Goal: Task Accomplishment & Management: Manage account settings

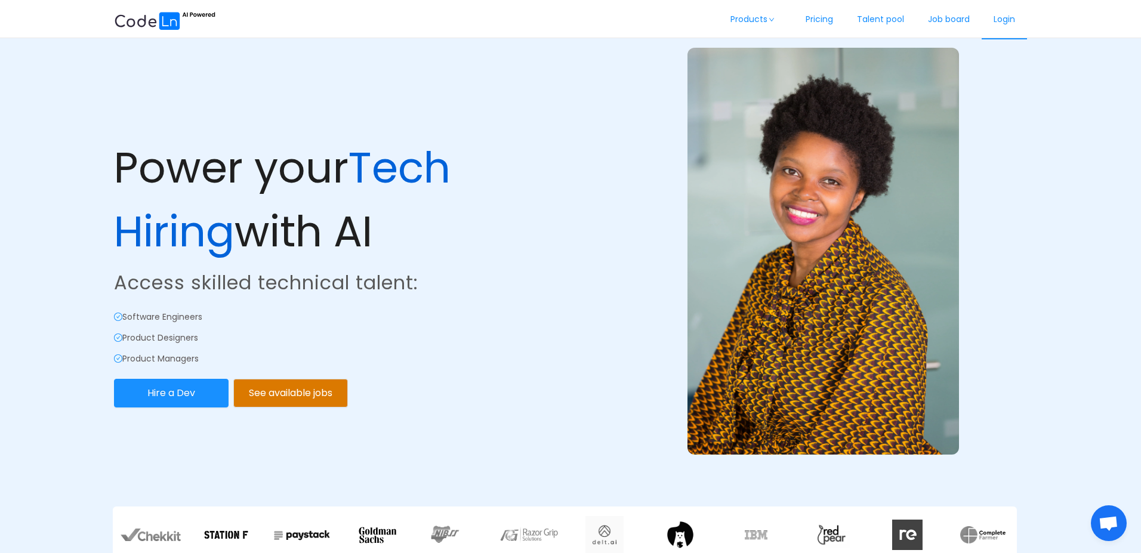
click at [1009, 21] on link "Login" at bounding box center [1004, 19] width 45 height 39
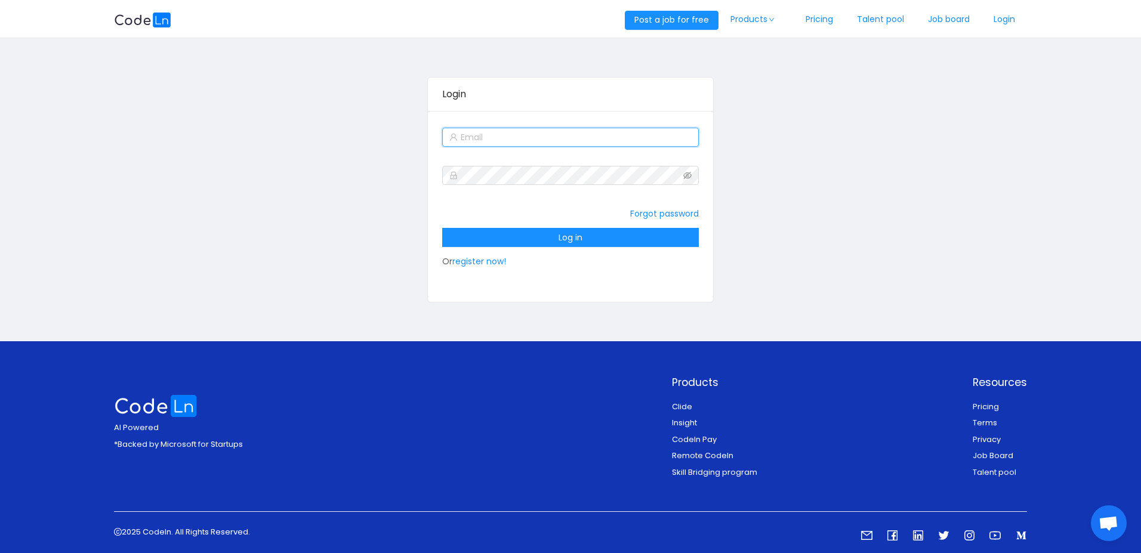
type input "[EMAIL_ADDRESS][DOMAIN_NAME]"
click at [585, 142] on input "[EMAIL_ADDRESS][DOMAIN_NAME]" at bounding box center [570, 137] width 256 height 19
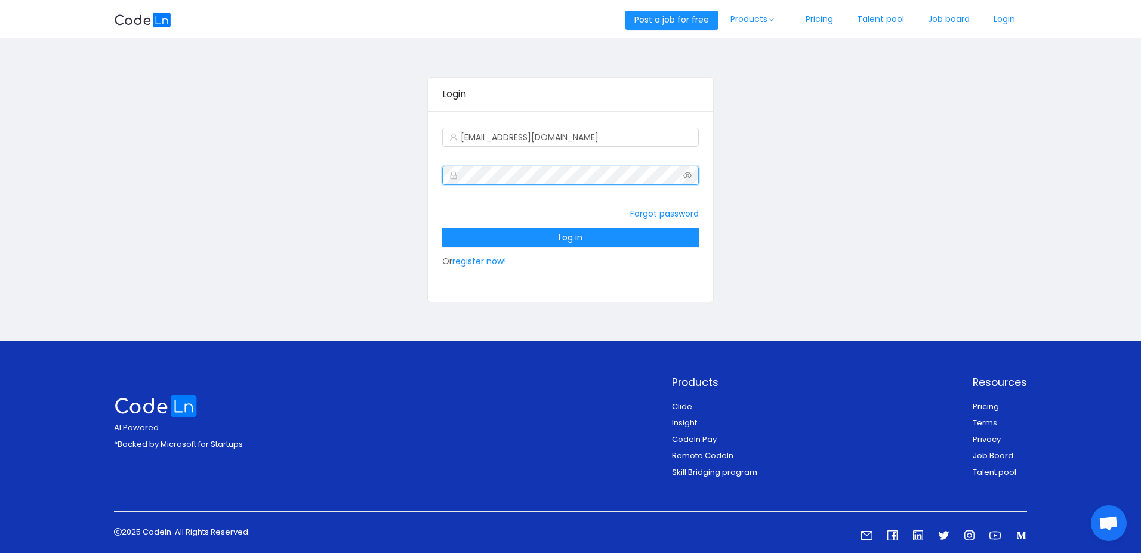
click at [424, 178] on div "Login [EMAIL_ADDRESS][DOMAIN_NAME] Forgot password Log in Or register now!" at bounding box center [570, 190] width 913 height 280
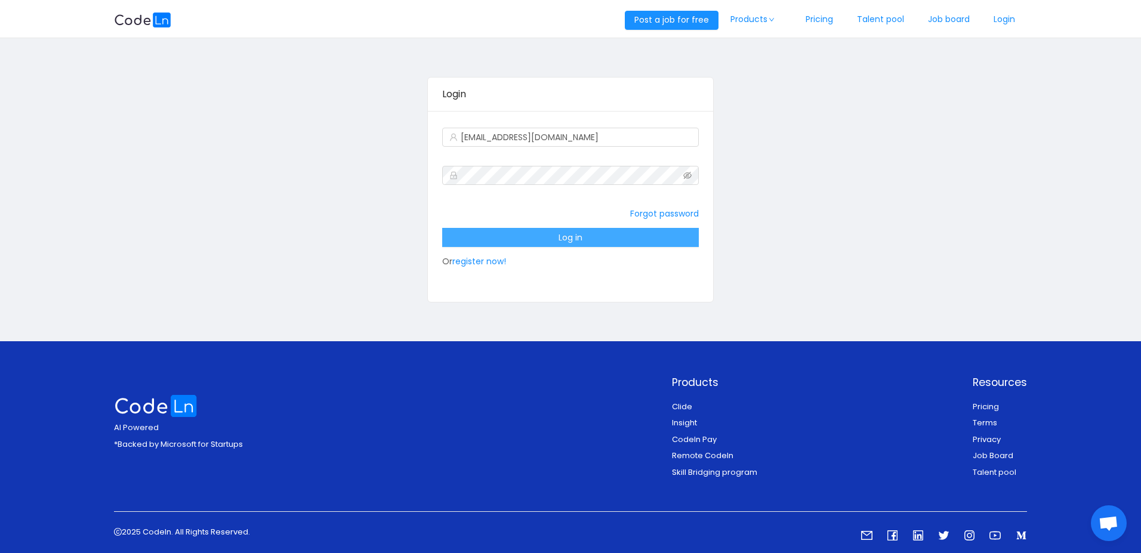
click at [536, 235] on button "Log in" at bounding box center [570, 237] width 256 height 19
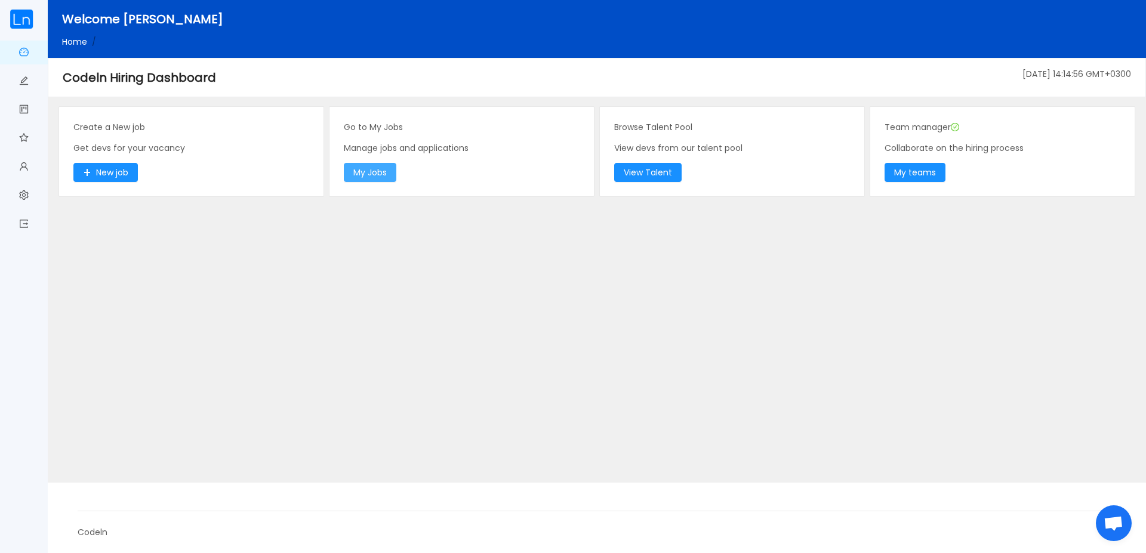
click at [378, 178] on button "My Jobs" at bounding box center [370, 172] width 53 height 19
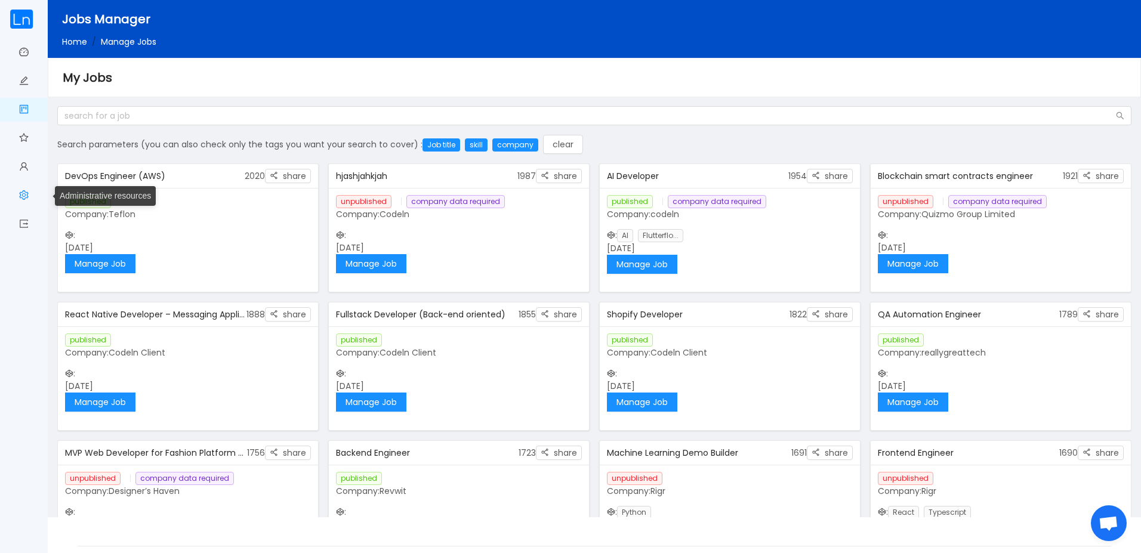
click at [29, 190] on span "Administrative resources" at bounding box center [29, 196] width 0 height 24
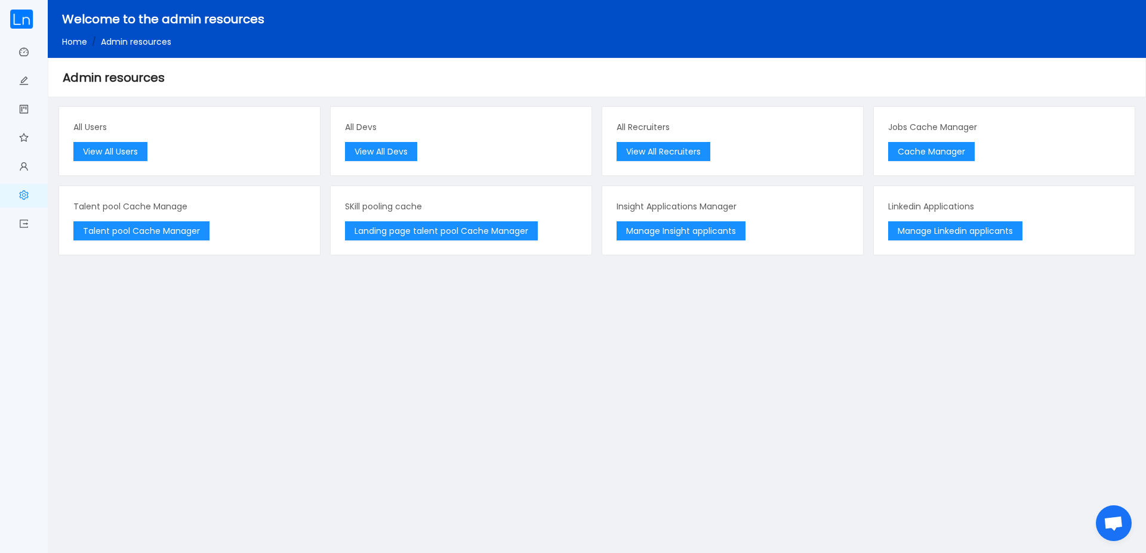
click at [550, 355] on main "All Users View All Users All Devs View All Devs All Recruiters View All Recruit…" at bounding box center [597, 324] width 1098 height 458
click at [938, 152] on button "Cache Manager" at bounding box center [931, 151] width 87 height 19
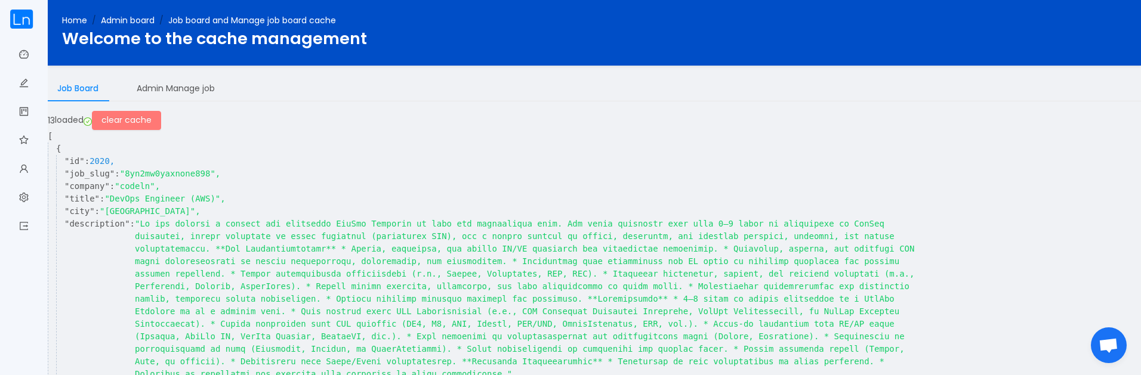
click at [140, 124] on button "clear cache" at bounding box center [126, 120] width 69 height 19
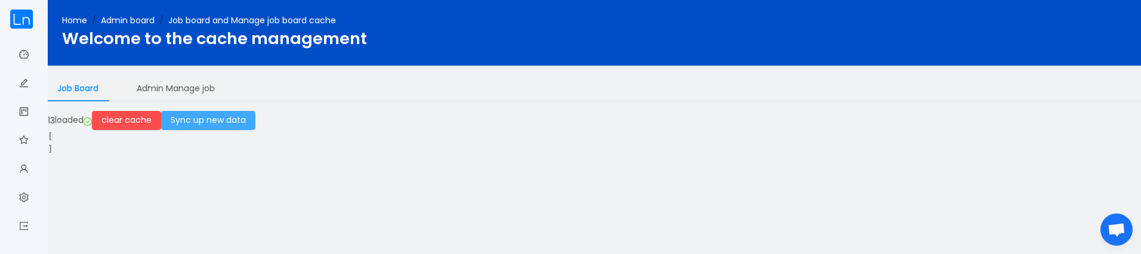
click at [242, 119] on button "Sync up new data" at bounding box center [208, 120] width 94 height 19
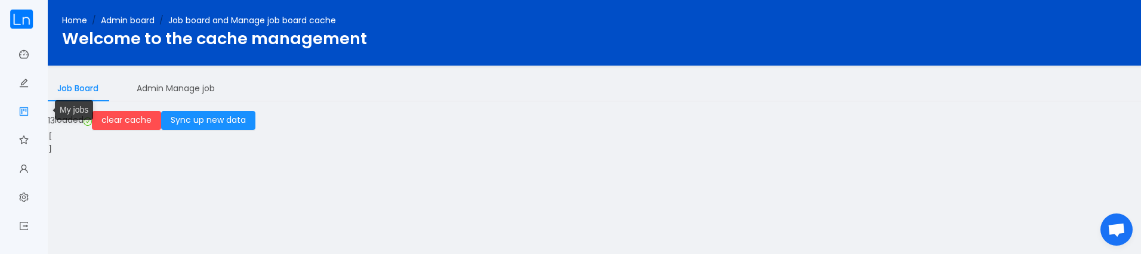
click at [28, 107] on link "My jobs" at bounding box center [24, 110] width 10 height 25
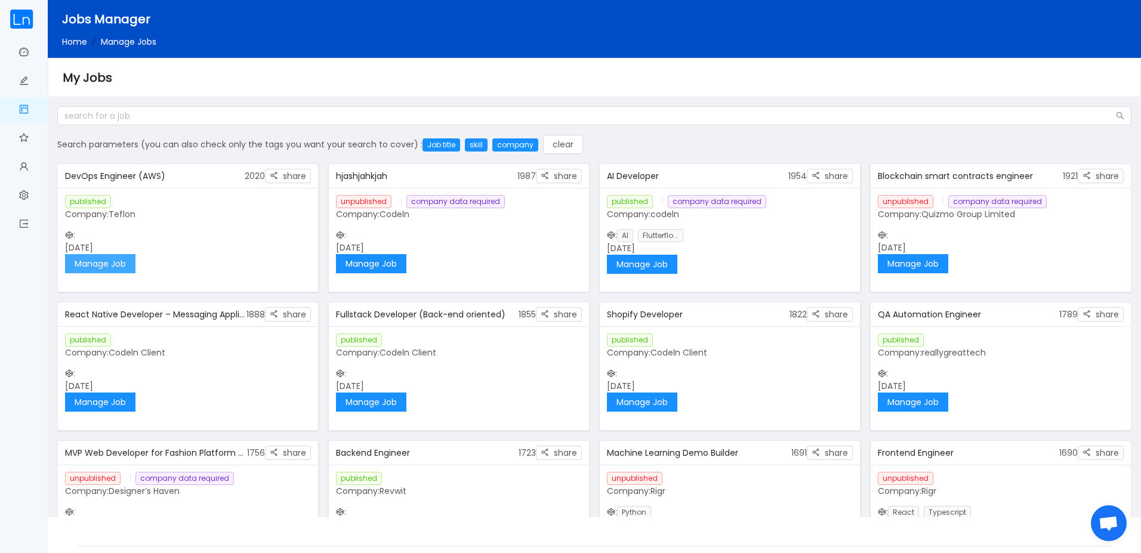
click at [118, 264] on button "Manage Job" at bounding box center [100, 263] width 70 height 19
click at [118, 403] on button "Manage Job" at bounding box center [100, 402] width 70 height 19
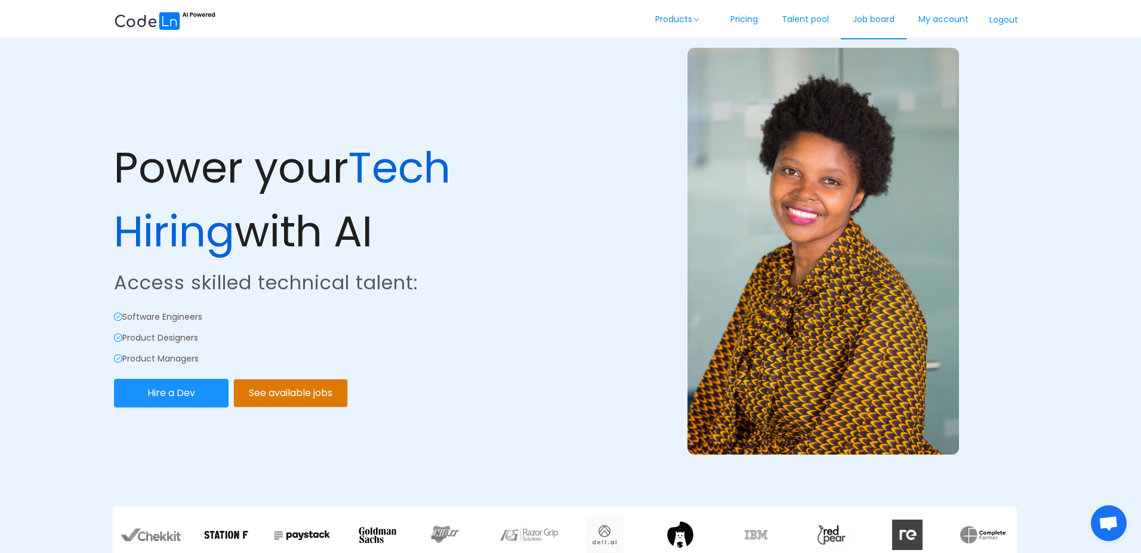
click at [881, 20] on link "Job board" at bounding box center [874, 19] width 66 height 39
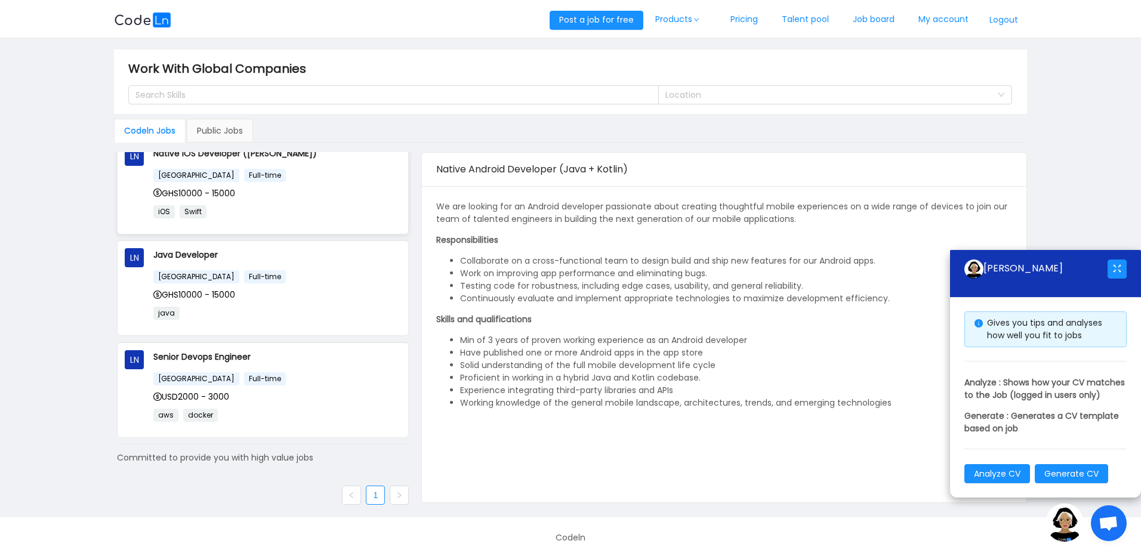
scroll to position [119, 0]
click at [536, 94] on div "Search Skills" at bounding box center [387, 95] width 505 height 12
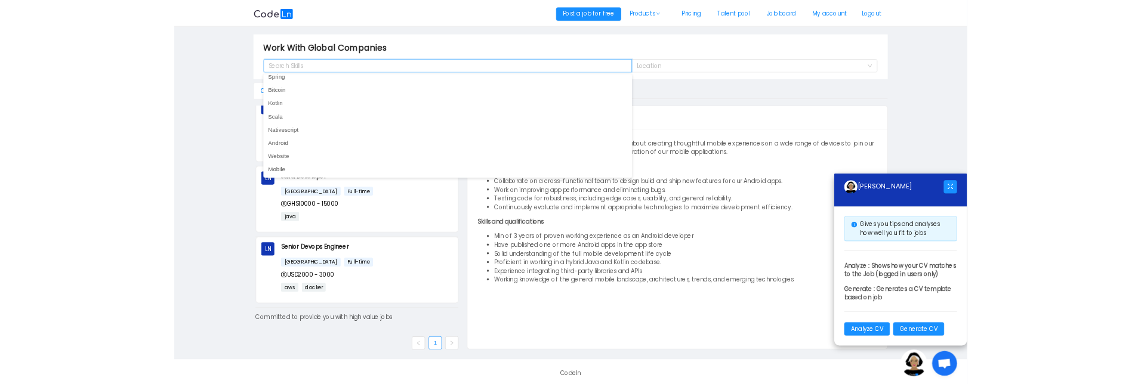
scroll to position [2, 0]
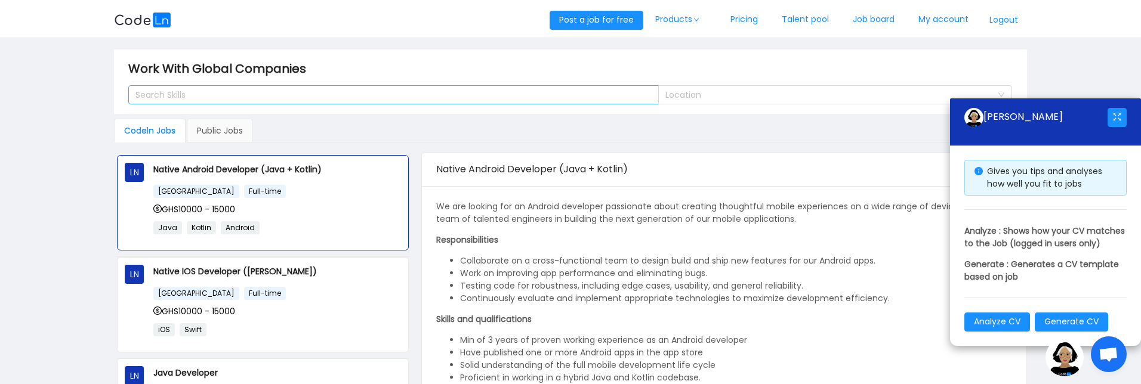
click at [556, 100] on div "Search Skills" at bounding box center [387, 95] width 505 height 12
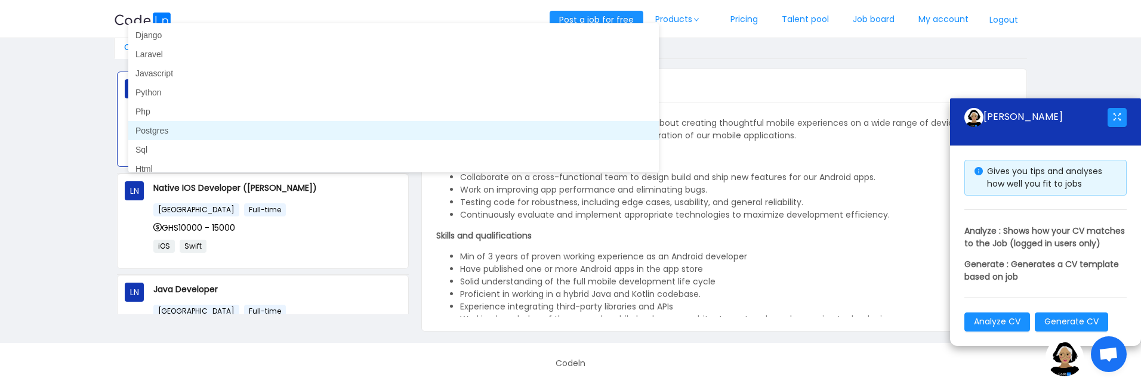
scroll to position [12, 0]
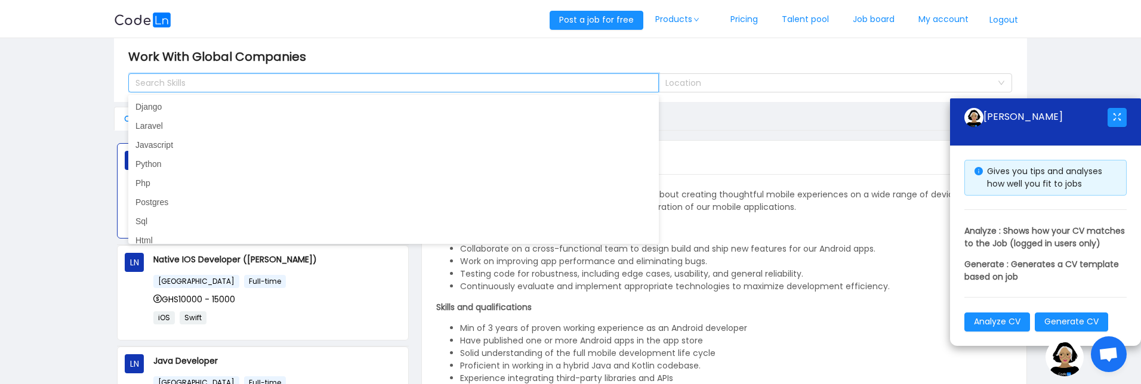
click at [258, 85] on div "Search Skills" at bounding box center [387, 83] width 505 height 12
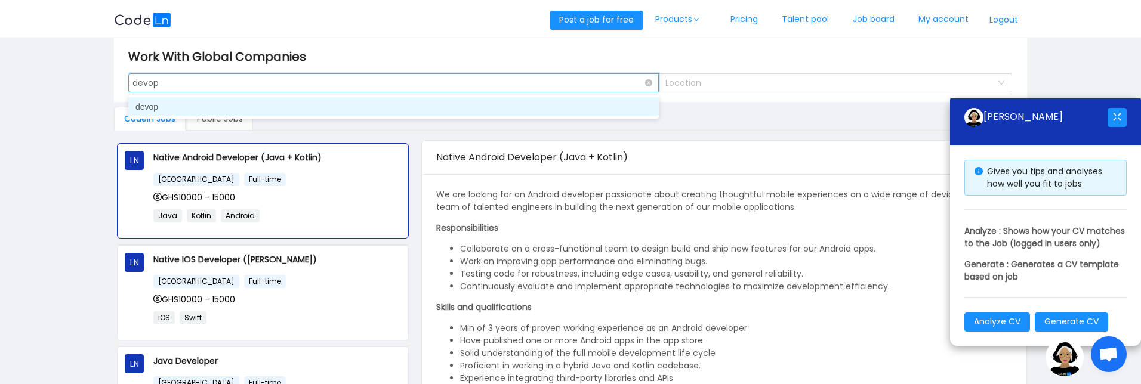
type input "devops"
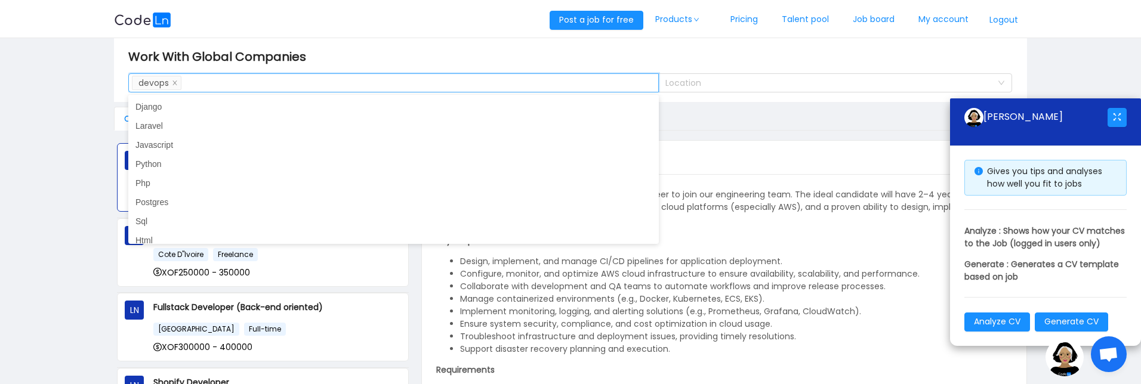
click at [16, 196] on main "Work With Global Companies Search Skills devops Location Codeln Jobs Public Job…" at bounding box center [570, 220] width 1141 height 389
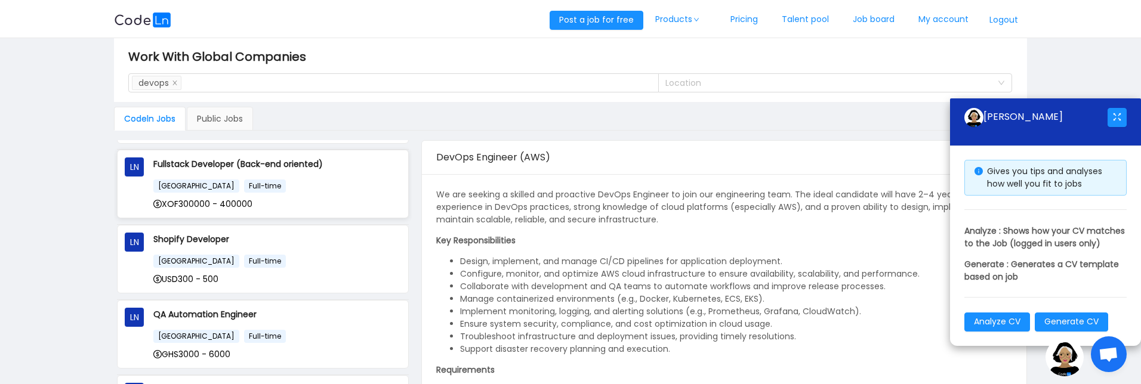
scroll to position [0, 0]
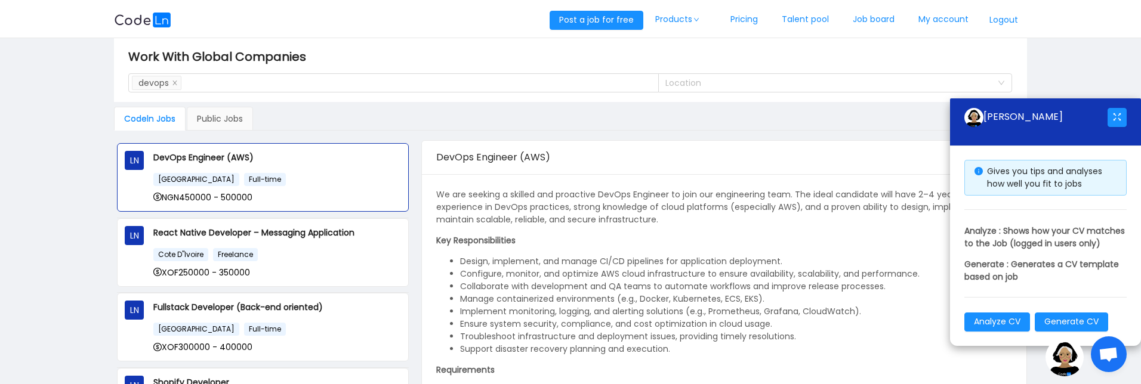
click at [159, 21] on img at bounding box center [142, 20] width 57 height 15
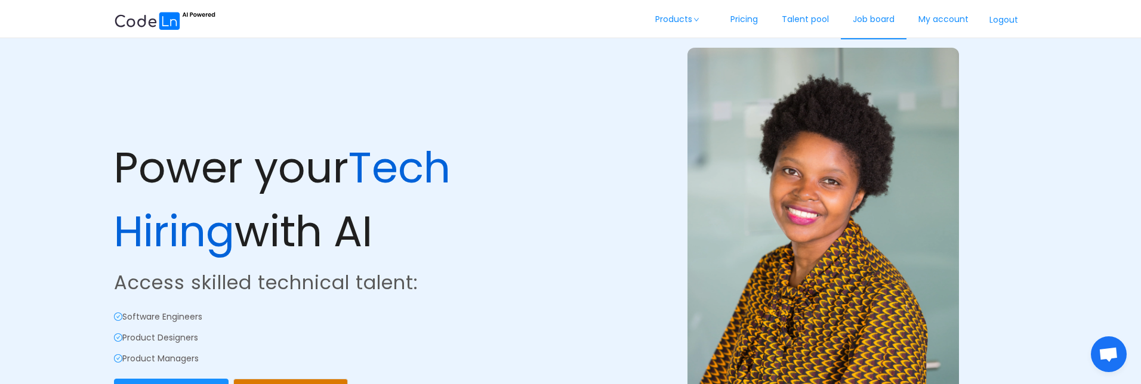
click at [866, 24] on link "Job board" at bounding box center [874, 19] width 66 height 39
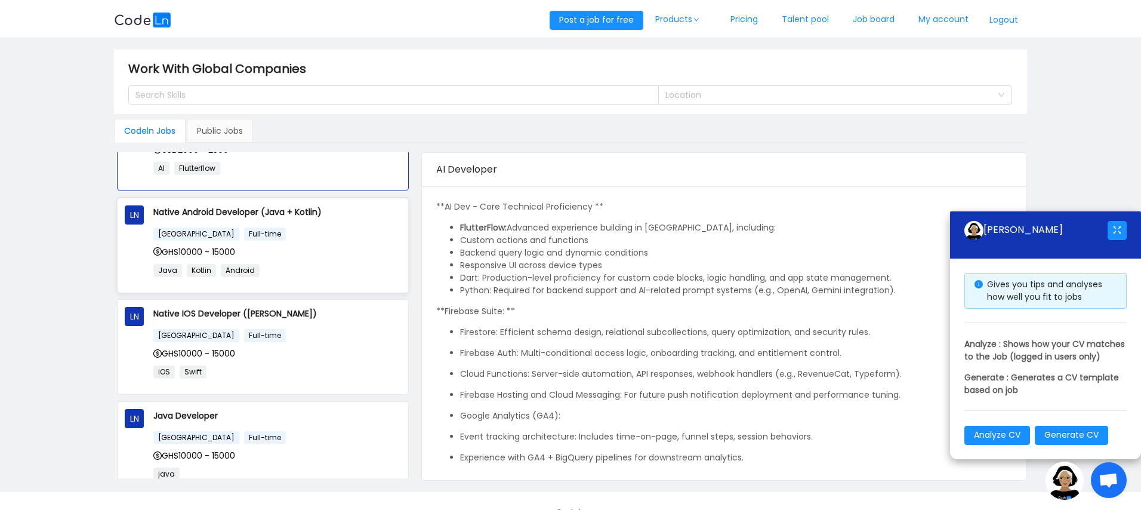
scroll to position [34, 0]
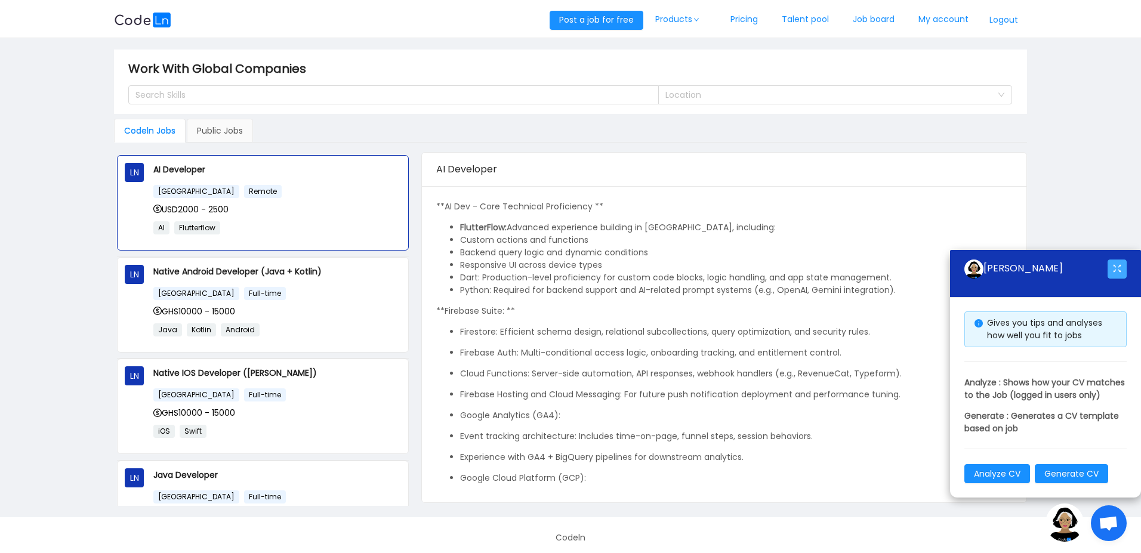
click at [1112, 260] on button "button" at bounding box center [1117, 269] width 19 height 19
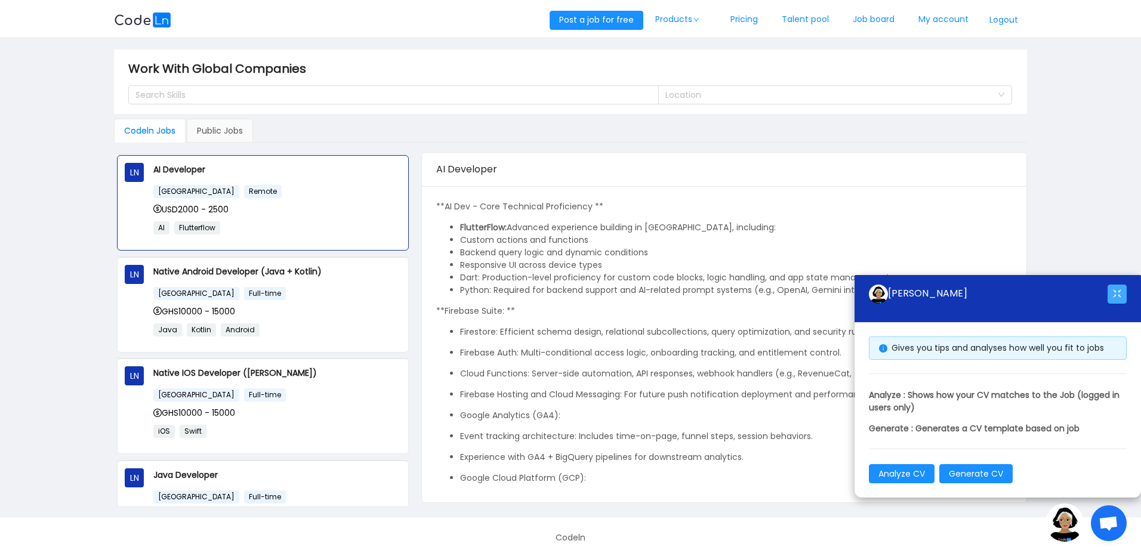
click at [1125, 296] on button "button" at bounding box center [1117, 294] width 19 height 19
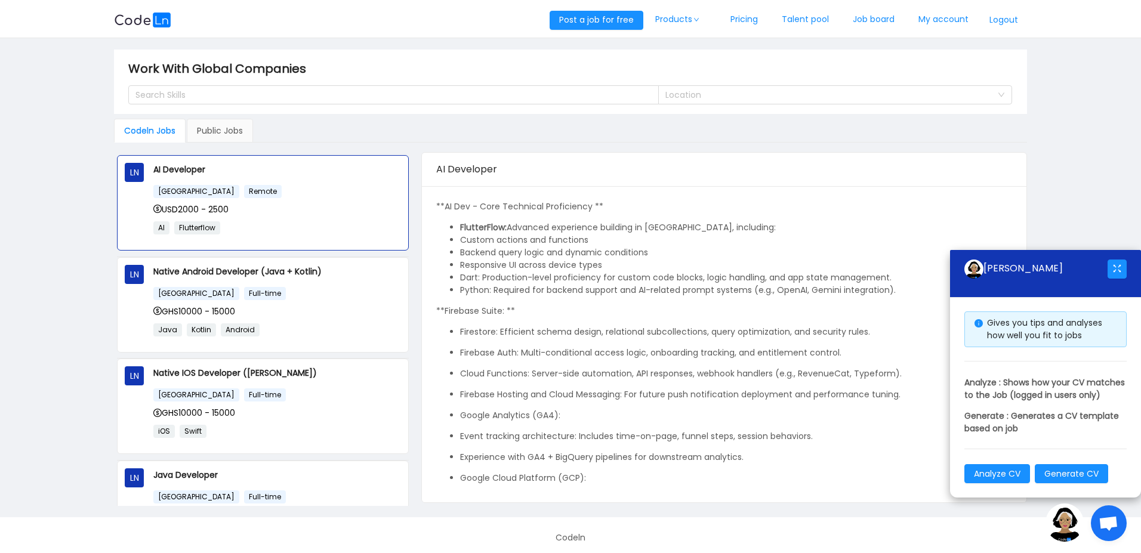
click at [1078, 104] on main "Work With Global Companies Search Skills Location Codeln Jobs Public Jobs LN AI…" at bounding box center [570, 277] width 1141 height 479
click at [1029, 168] on main "Work With Global Companies Search Skills Location Codeln Jobs Public Jobs LN AI…" at bounding box center [570, 277] width 1141 height 479
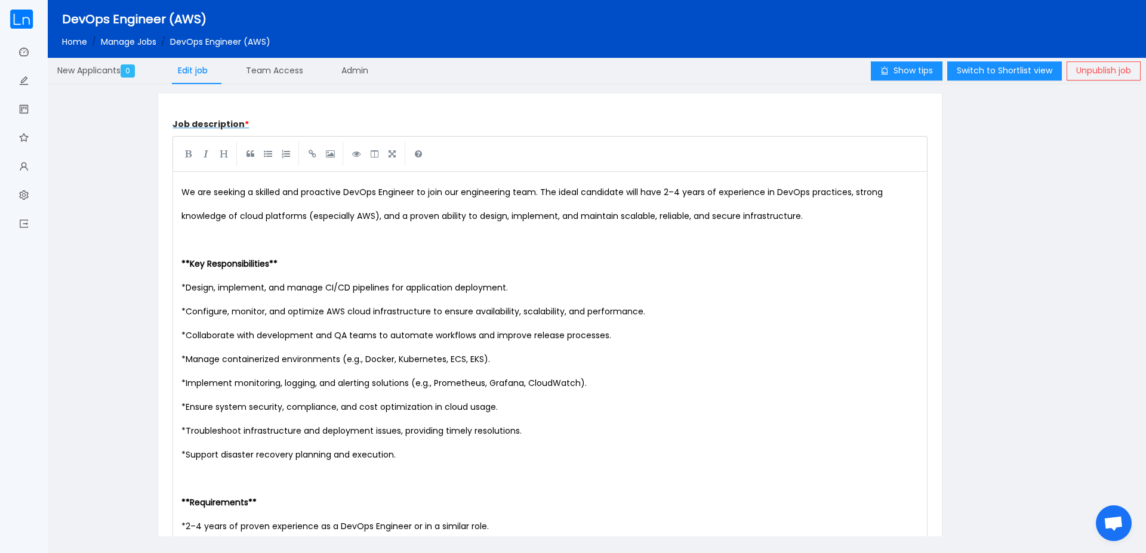
scroll to position [501, 0]
click at [354, 73] on span "Admin" at bounding box center [354, 70] width 27 height 12
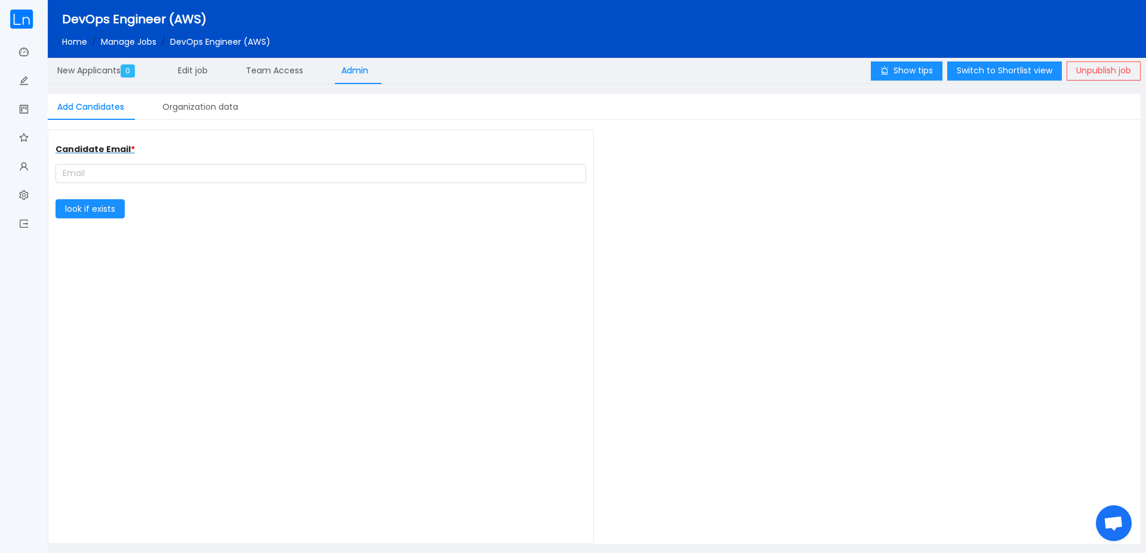
type input "Teflon"
type input "https://teflonhub.com/"
click at [196, 110] on div "Organization data" at bounding box center [200, 107] width 95 height 27
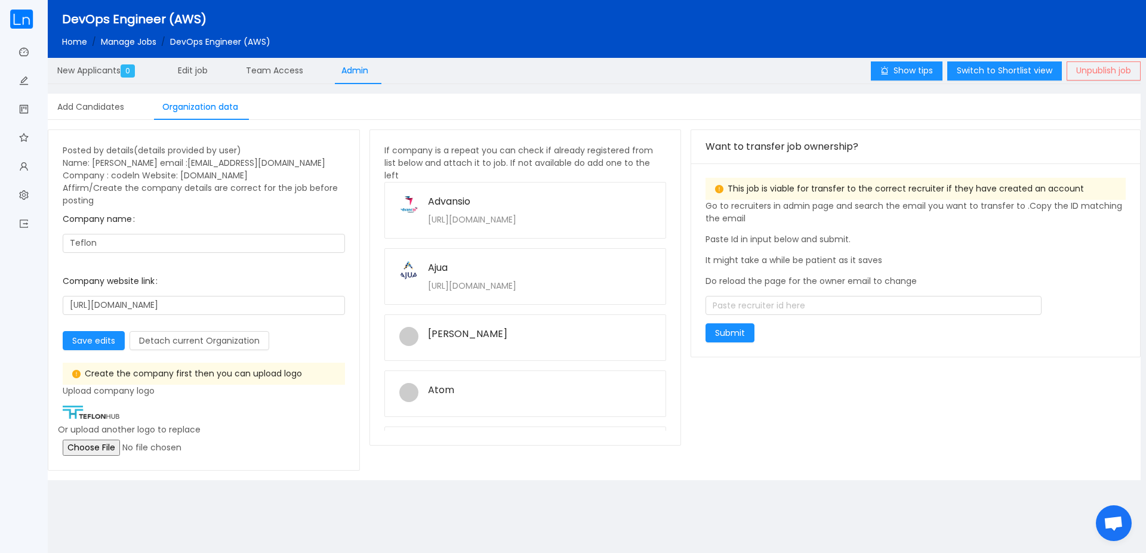
click at [1108, 70] on button "Unpublish job" at bounding box center [1103, 70] width 74 height 19
click at [1096, 72] on button "Publish job" at bounding box center [1109, 70] width 63 height 19
click at [207, 72] on span "Edit job" at bounding box center [193, 70] width 30 height 12
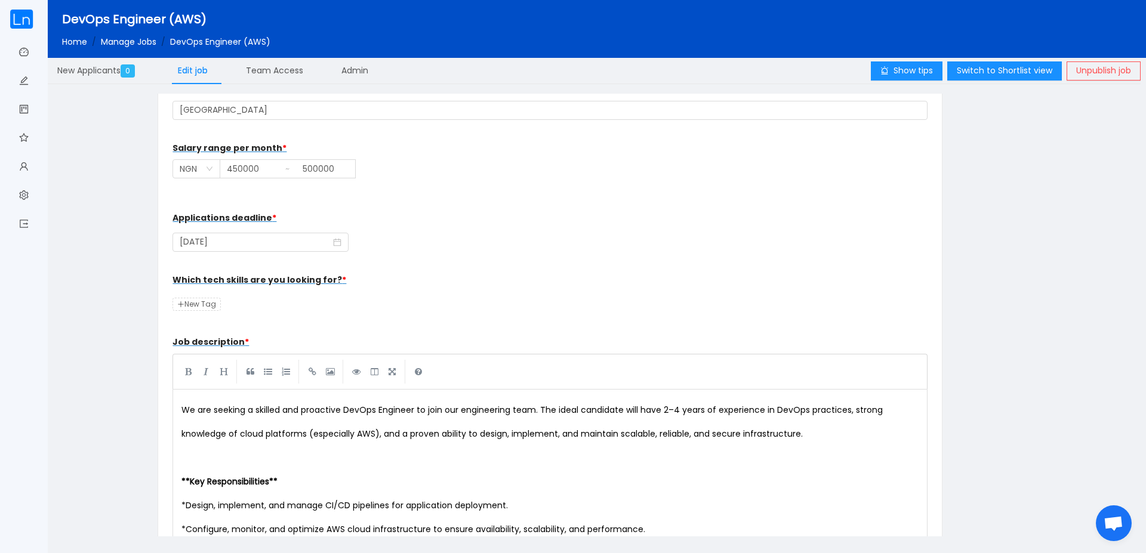
scroll to position [286, 0]
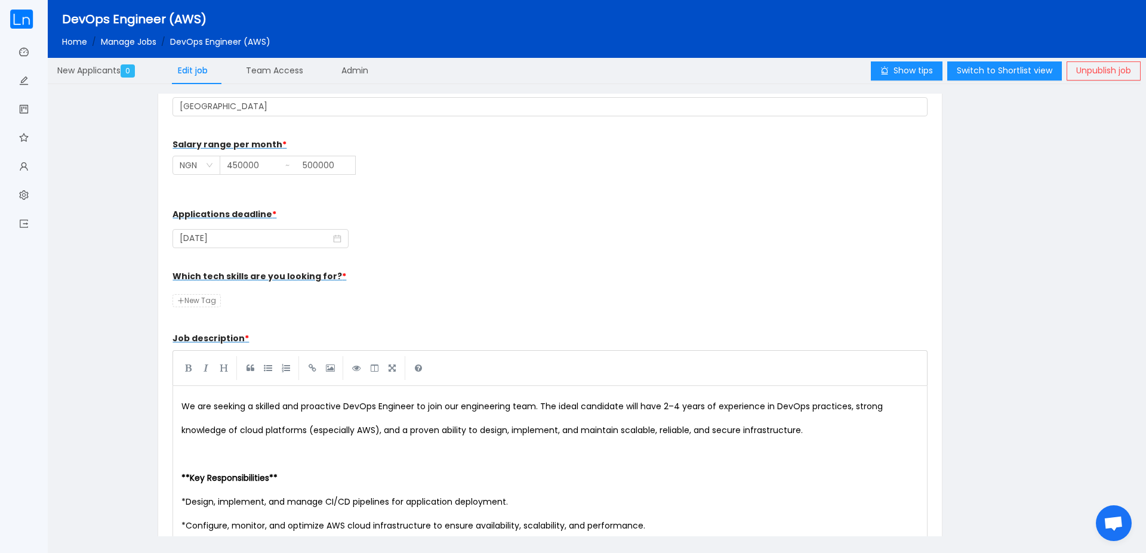
click at [198, 295] on span "New Tag" at bounding box center [196, 300] width 48 height 13
type input "devops"
click at [1089, 72] on button "Unpublish job" at bounding box center [1103, 70] width 74 height 19
click at [1100, 70] on button "Publish job" at bounding box center [1109, 70] width 63 height 19
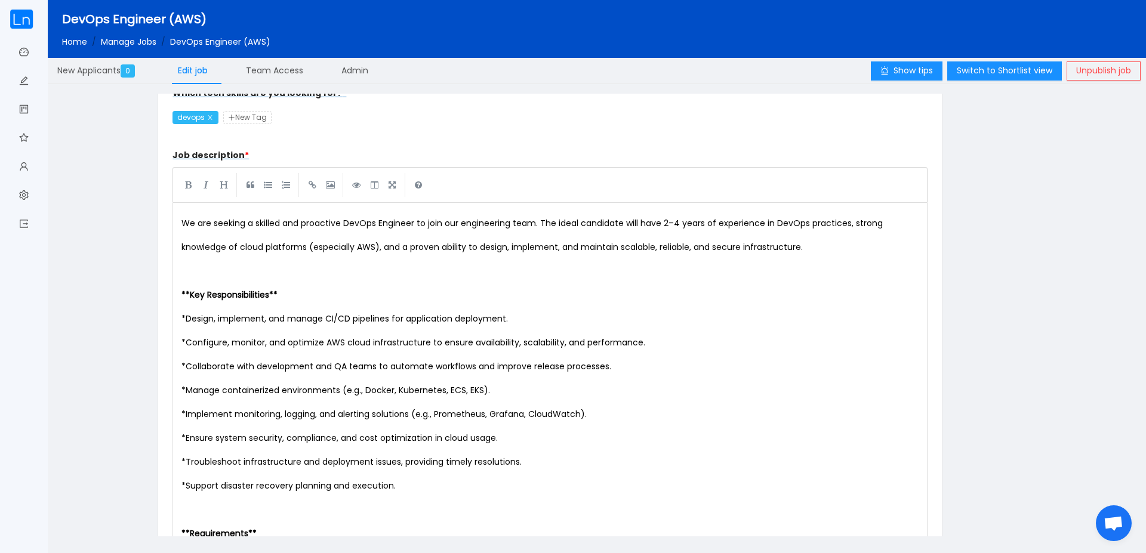
scroll to position [358, 0]
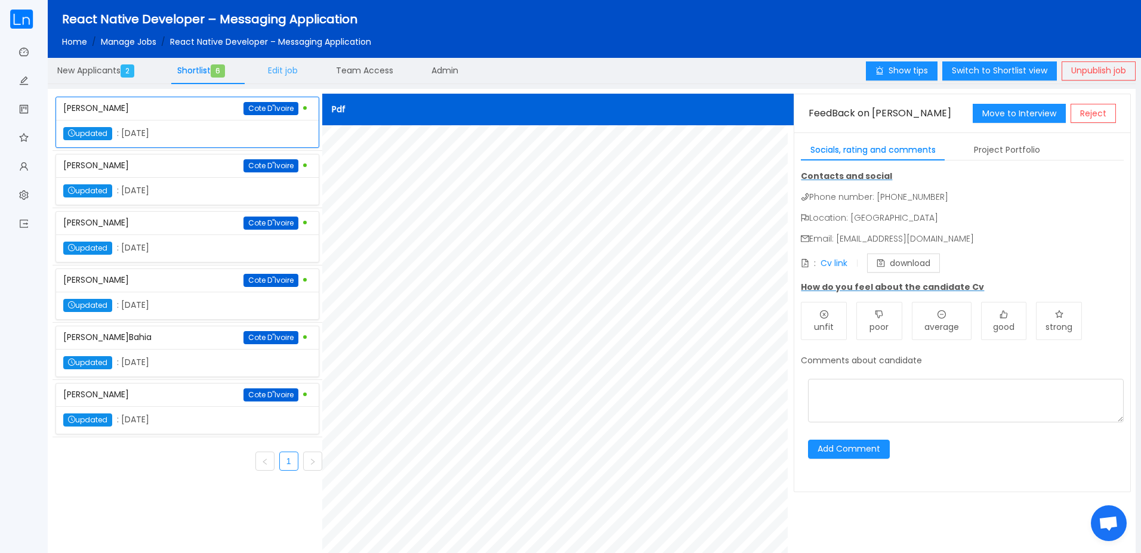
click at [280, 78] on div "Edit job" at bounding box center [282, 70] width 49 height 27
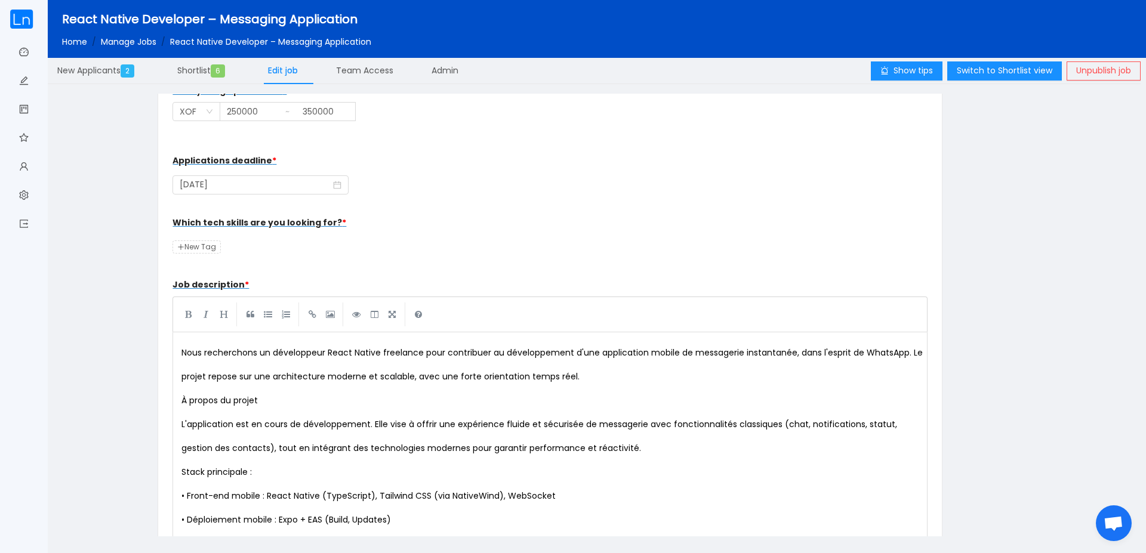
scroll to position [358, 0]
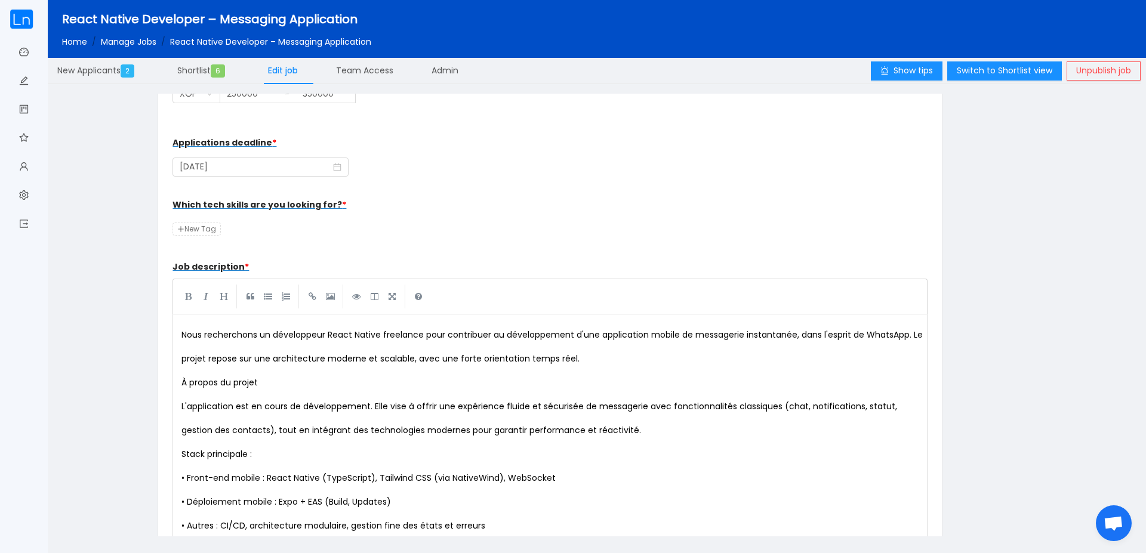
click at [197, 228] on span "New Tag" at bounding box center [196, 229] width 48 height 13
type input "react native"
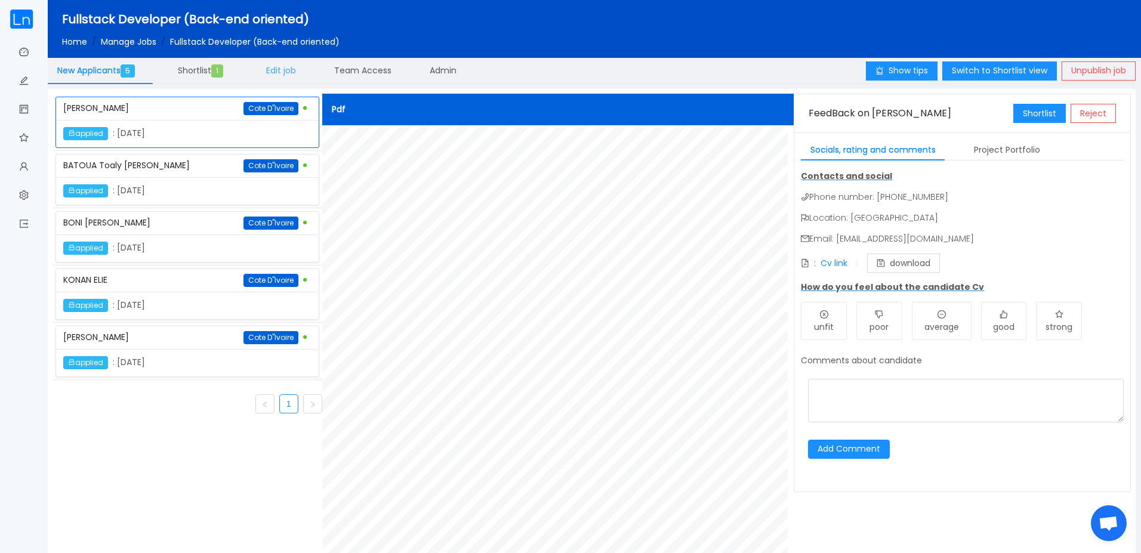
click at [291, 73] on span "Edit job" at bounding box center [281, 70] width 30 height 12
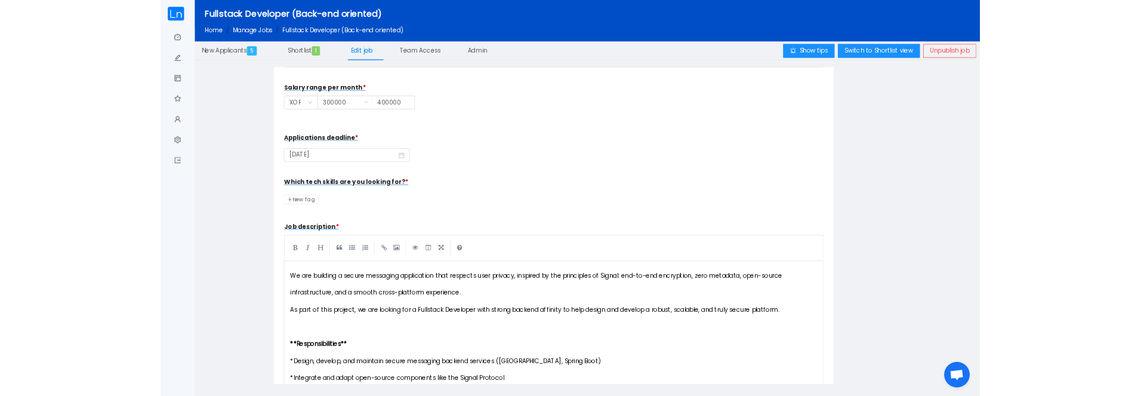
scroll to position [430, 0]
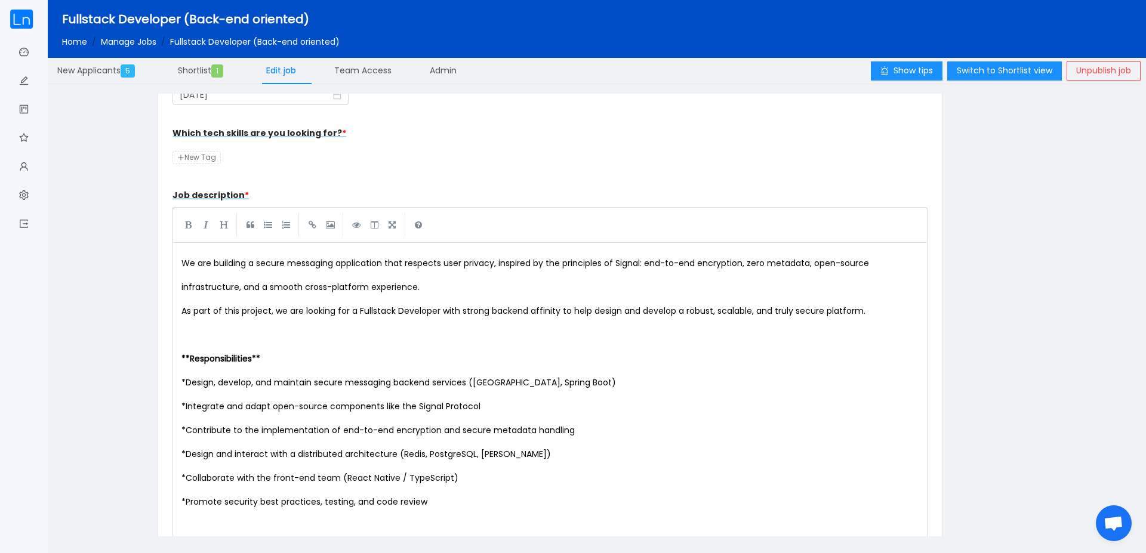
click at [203, 158] on span "New Tag" at bounding box center [196, 157] width 48 height 13
type input "java"
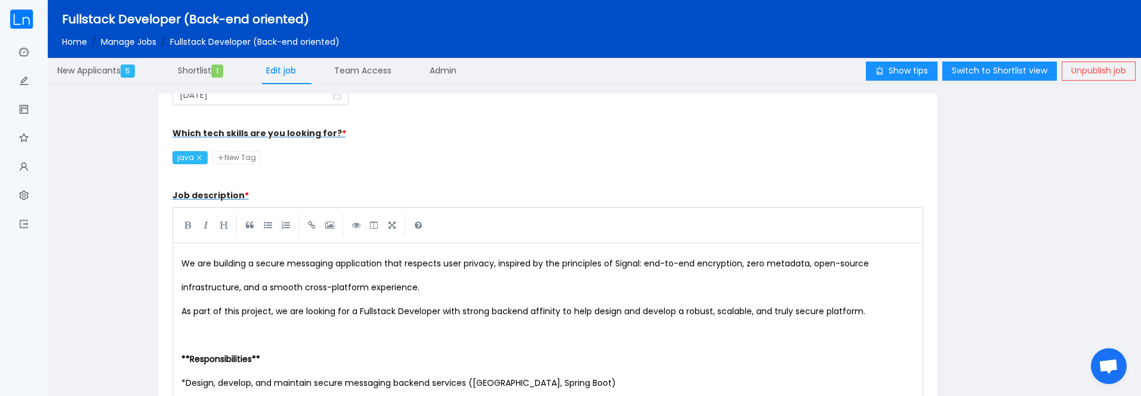
click at [239, 161] on span "New Tag" at bounding box center [236, 157] width 48 height 13
type input "springboot"
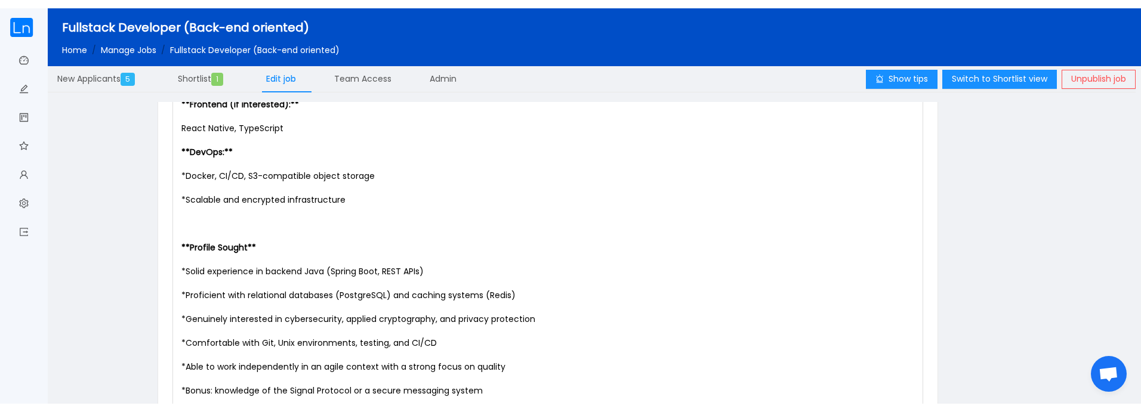
scroll to position [1173, 0]
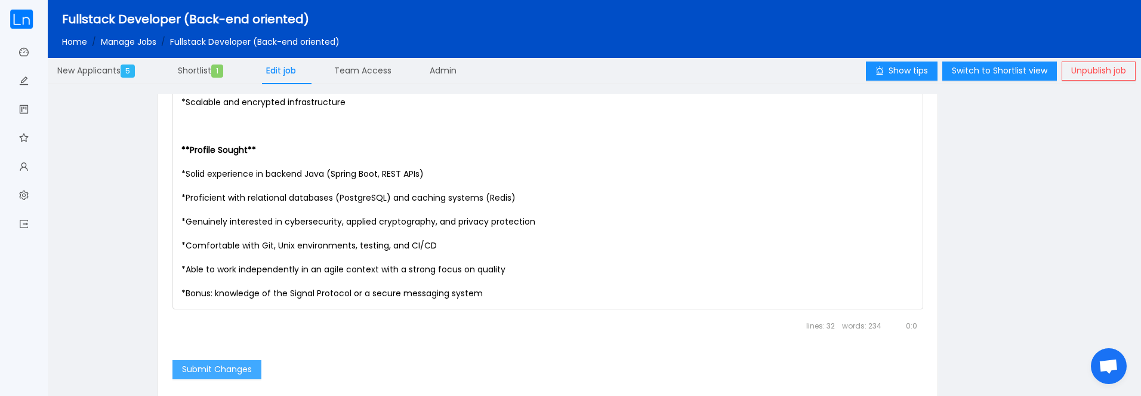
click at [208, 366] on button "Submit Changes" at bounding box center [216, 369] width 89 height 19
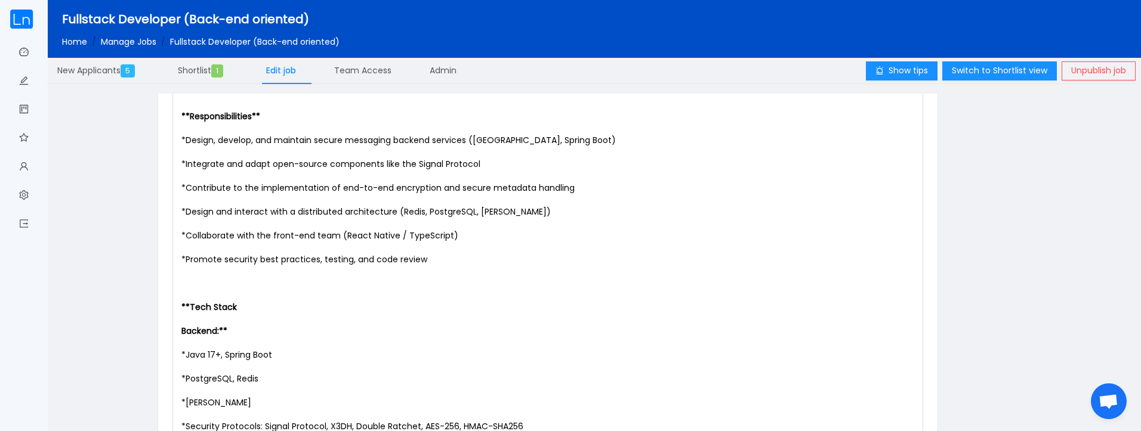
scroll to position [500, 0]
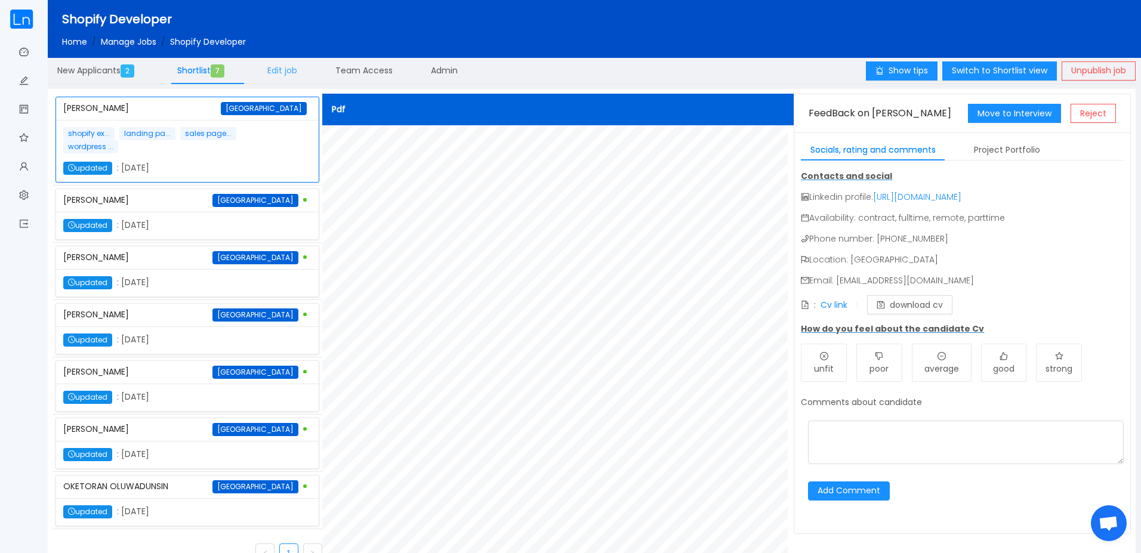
click at [288, 73] on span "Edit job" at bounding box center [282, 70] width 30 height 12
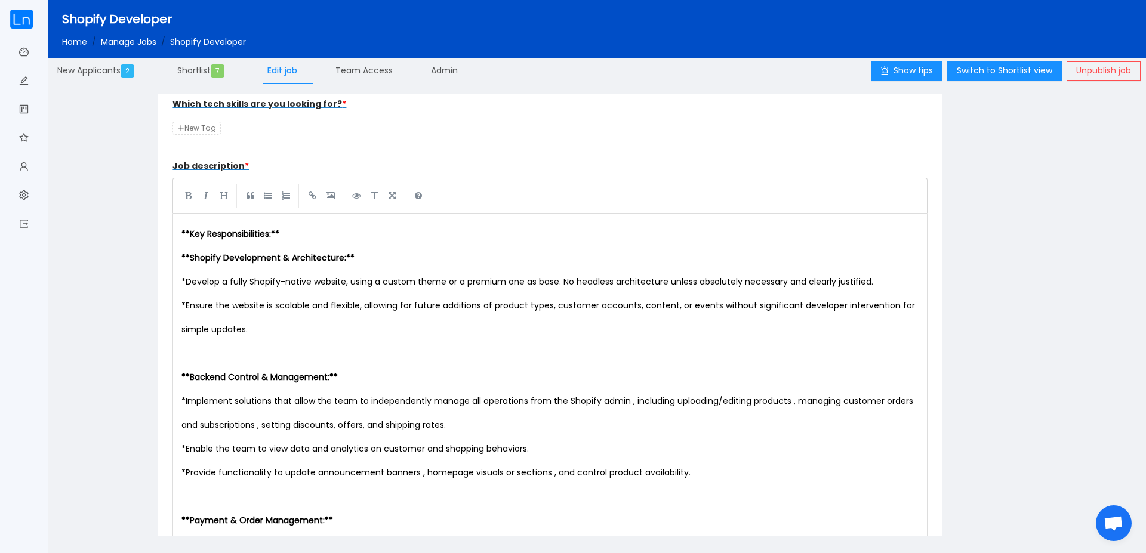
scroll to position [358, 0]
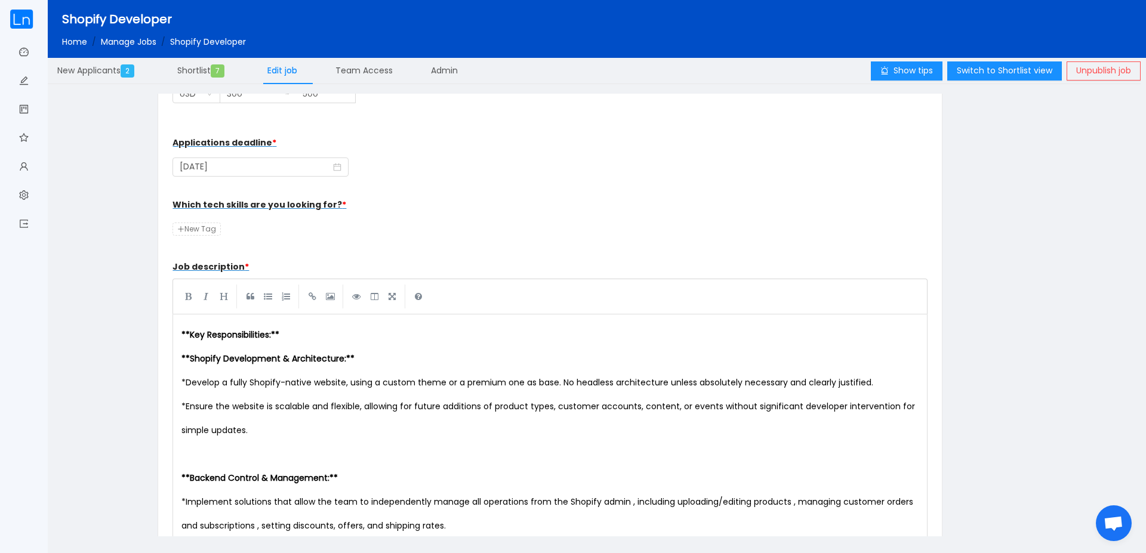
click at [205, 224] on span "New Tag" at bounding box center [196, 229] width 48 height 13
type input "shopify"
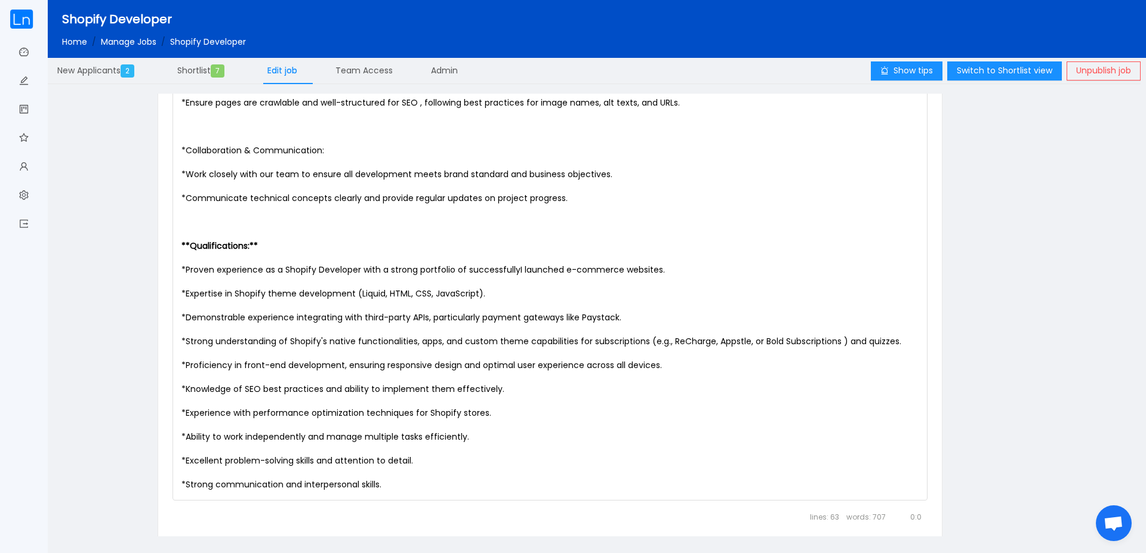
scroll to position [1858, 0]
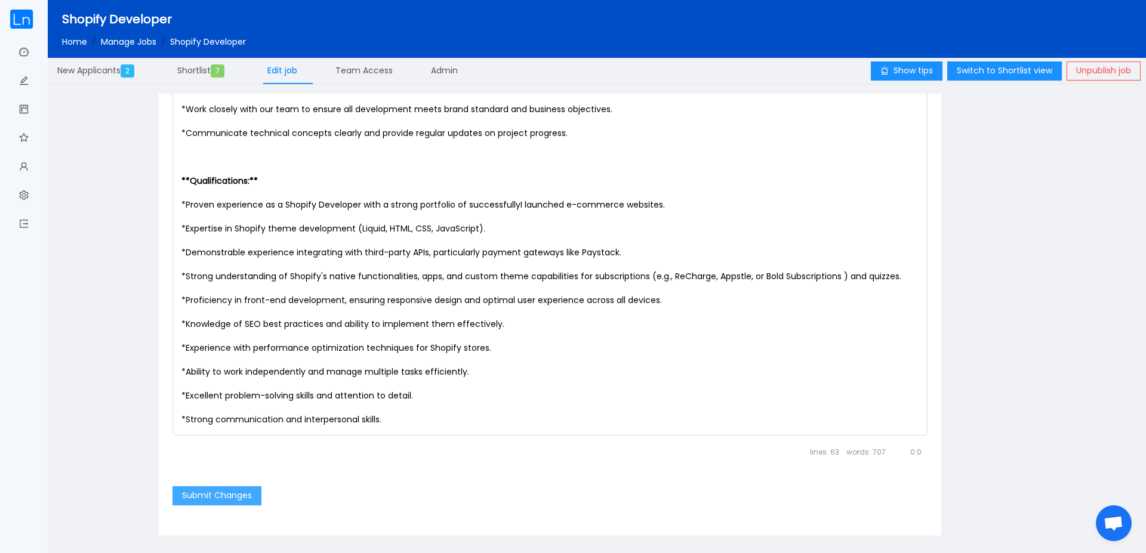
click at [249, 490] on button "Submit Changes" at bounding box center [216, 495] width 89 height 19
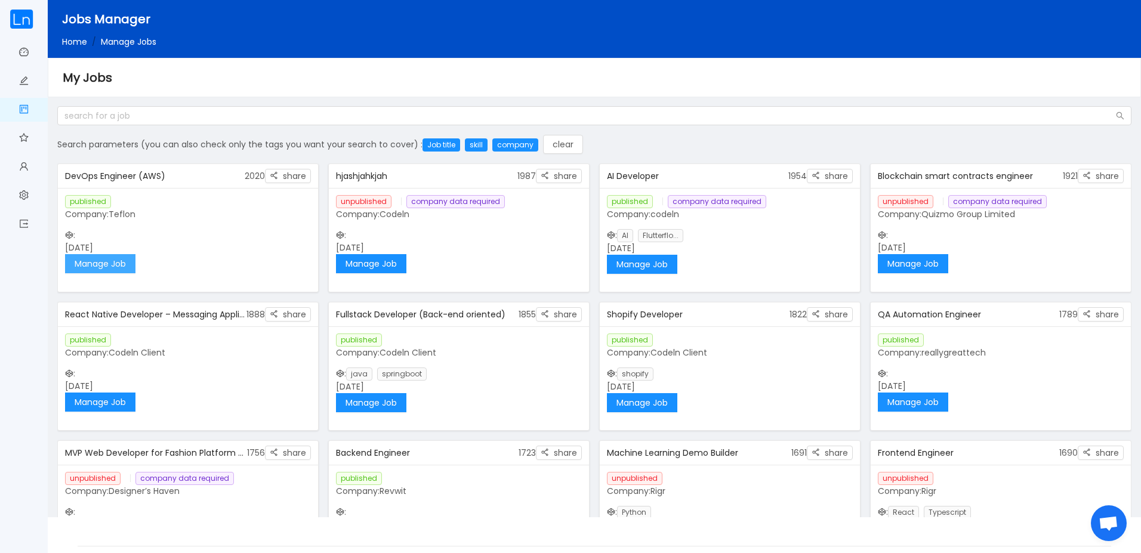
click at [112, 266] on button "Manage Job" at bounding box center [100, 263] width 70 height 19
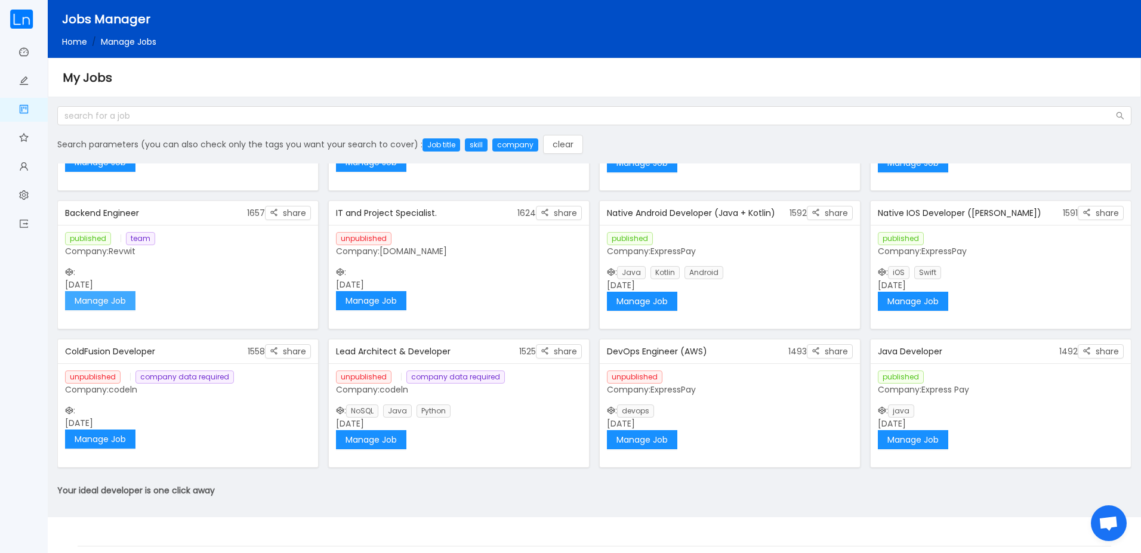
scroll to position [399, 0]
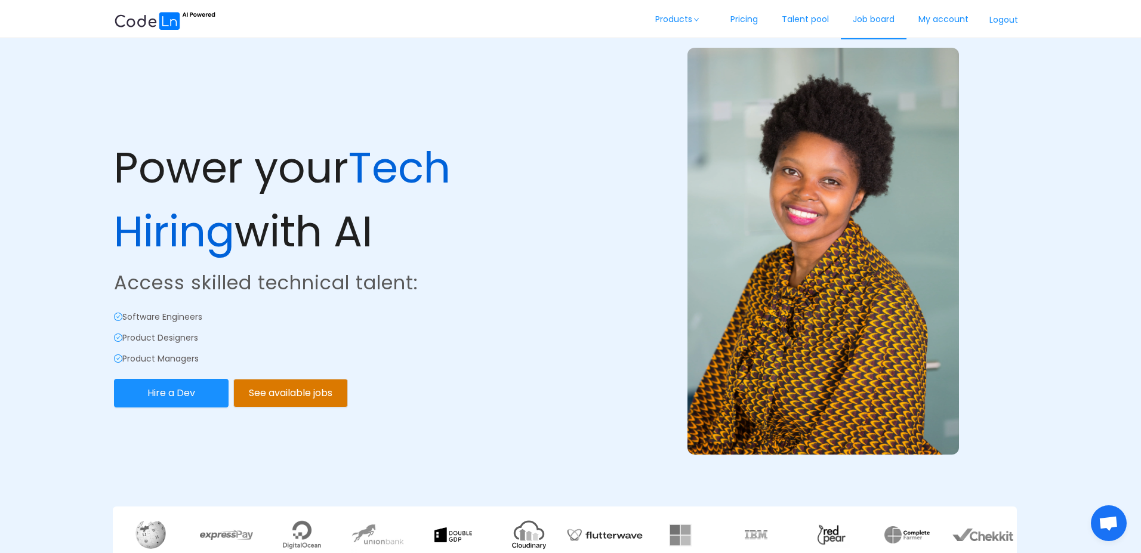
click at [893, 30] on link "Job board" at bounding box center [874, 19] width 66 height 39
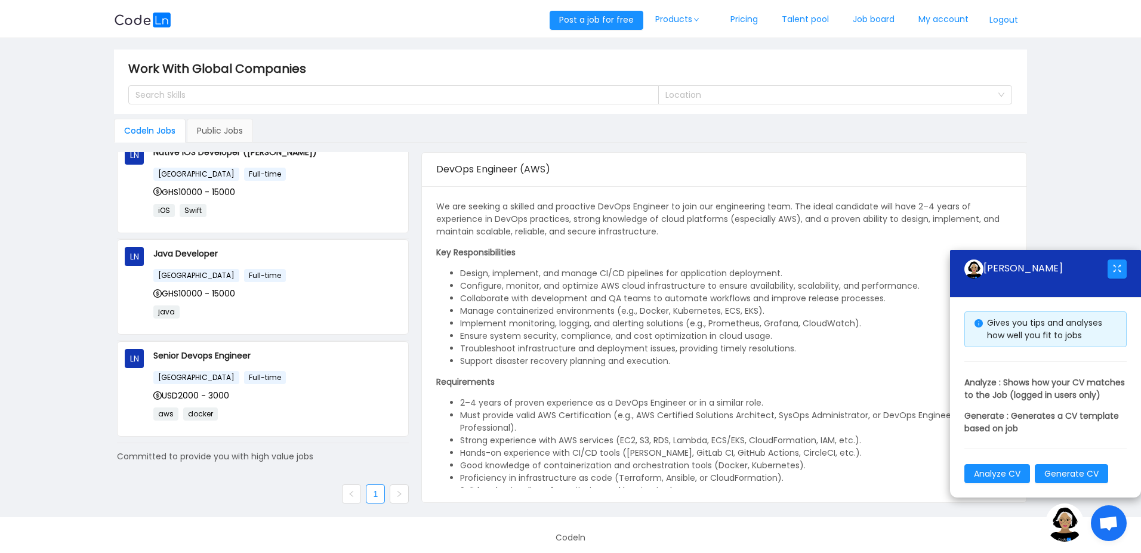
scroll to position [169, 0]
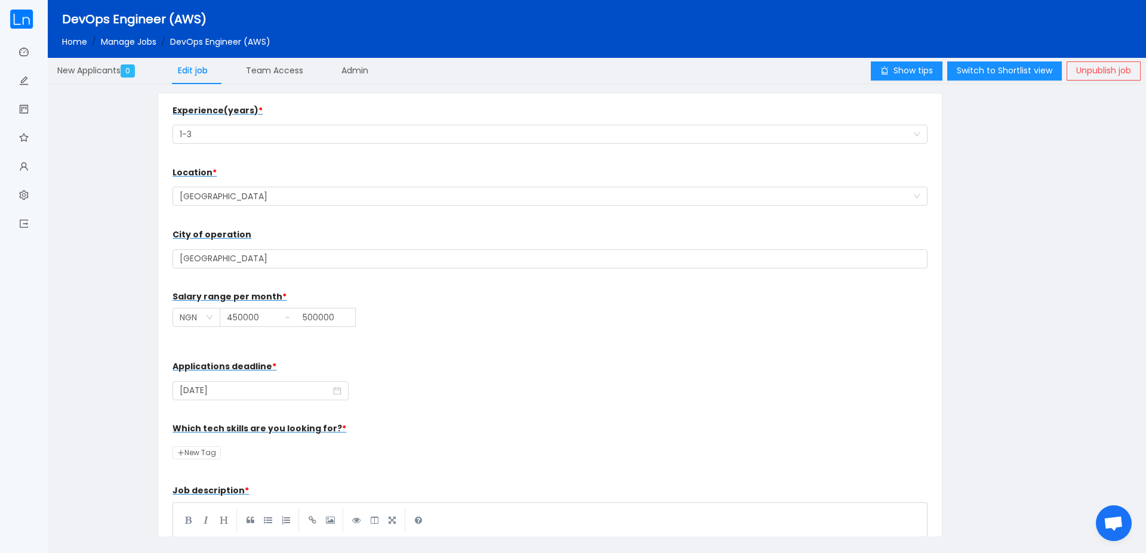
scroll to position [286, 0]
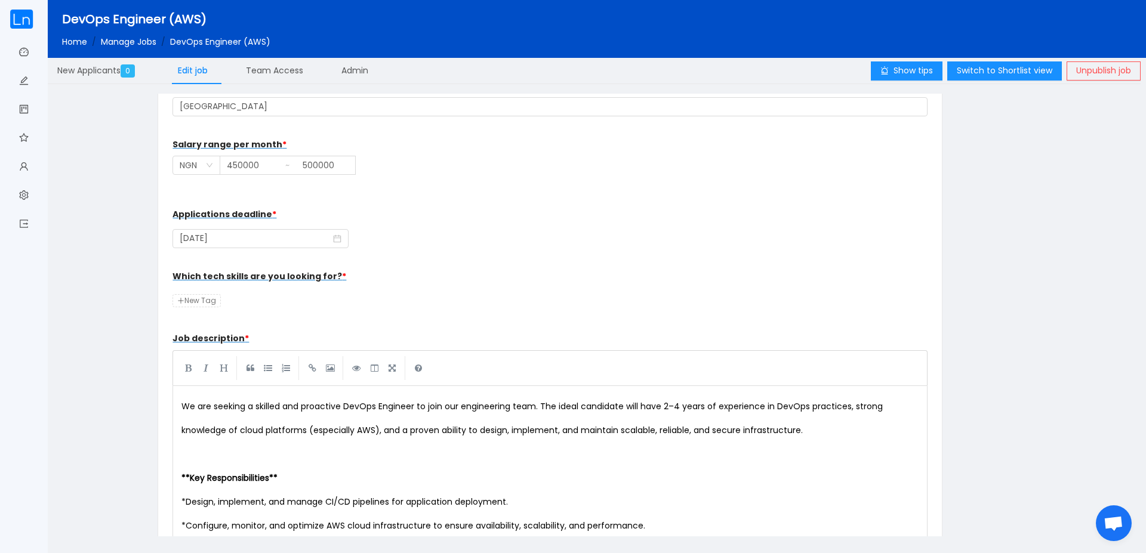
click at [212, 299] on span "New Tag" at bounding box center [196, 300] width 48 height 13
type input "devops"
click at [238, 308] on div "Which tech skills are you looking for? * devops" at bounding box center [549, 288] width 754 height 48
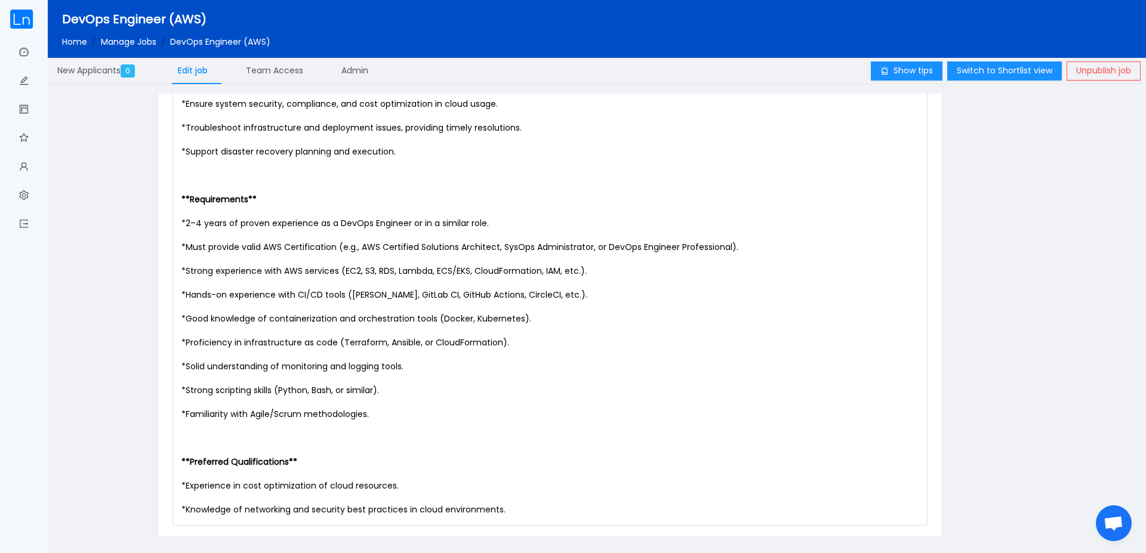
scroll to position [903, 0]
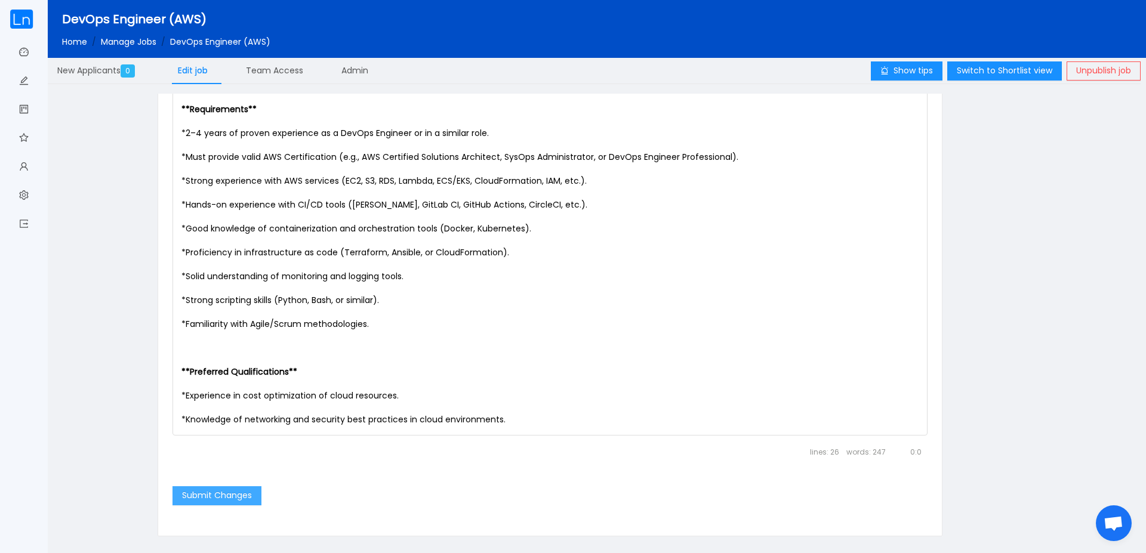
click at [219, 493] on button "Submit Changes" at bounding box center [216, 495] width 89 height 19
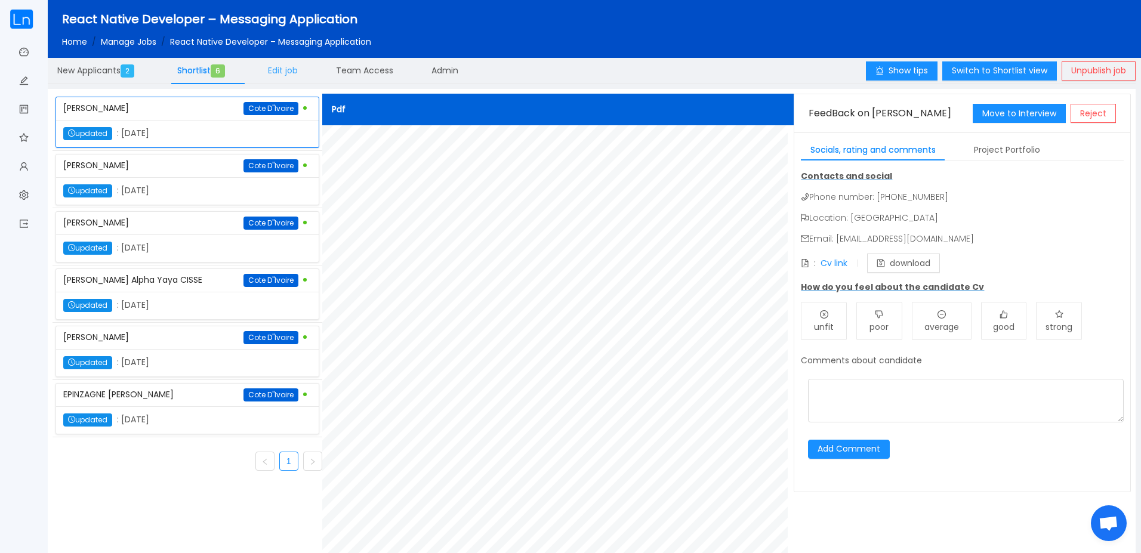
click at [290, 71] on span "Edit job" at bounding box center [283, 70] width 30 height 12
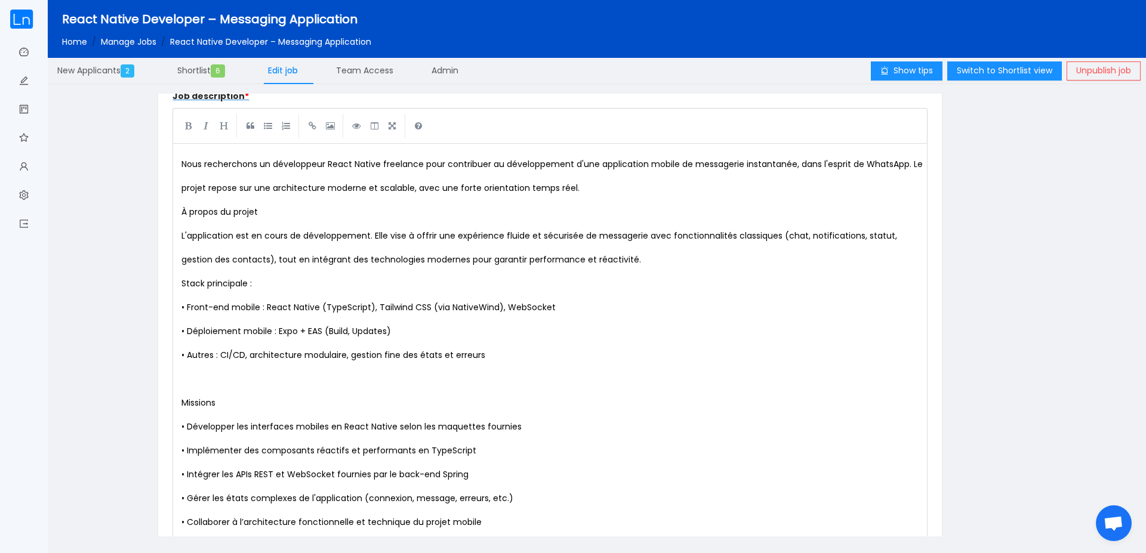
scroll to position [501, 0]
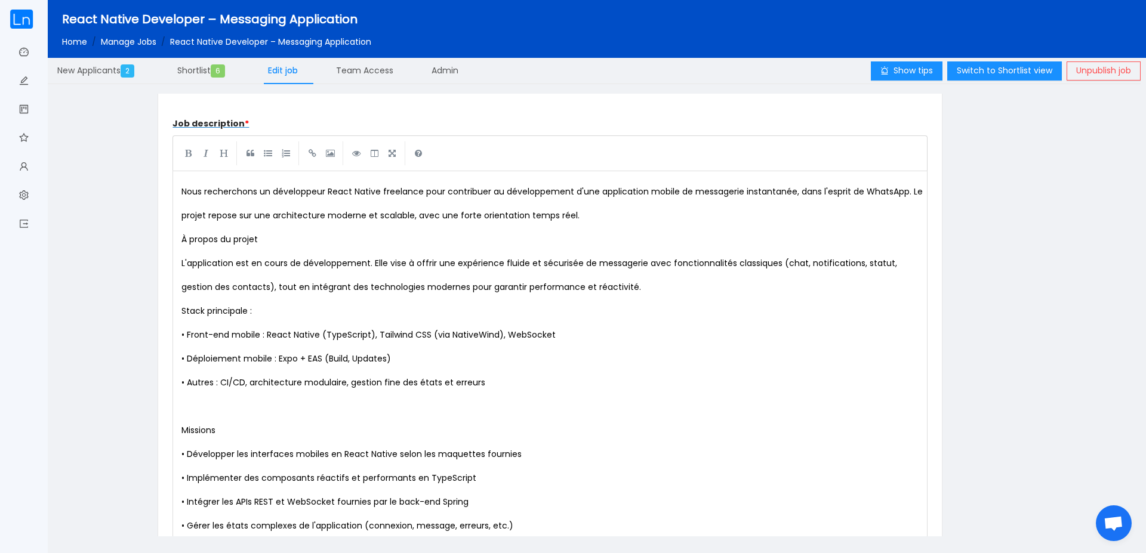
type textarea "TypeScript"
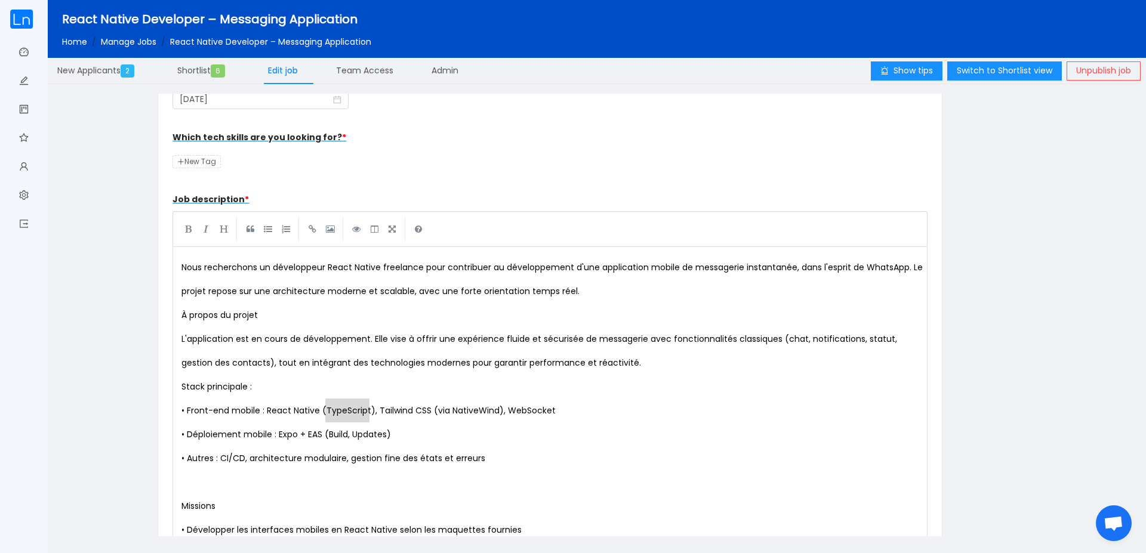
scroll to position [358, 0]
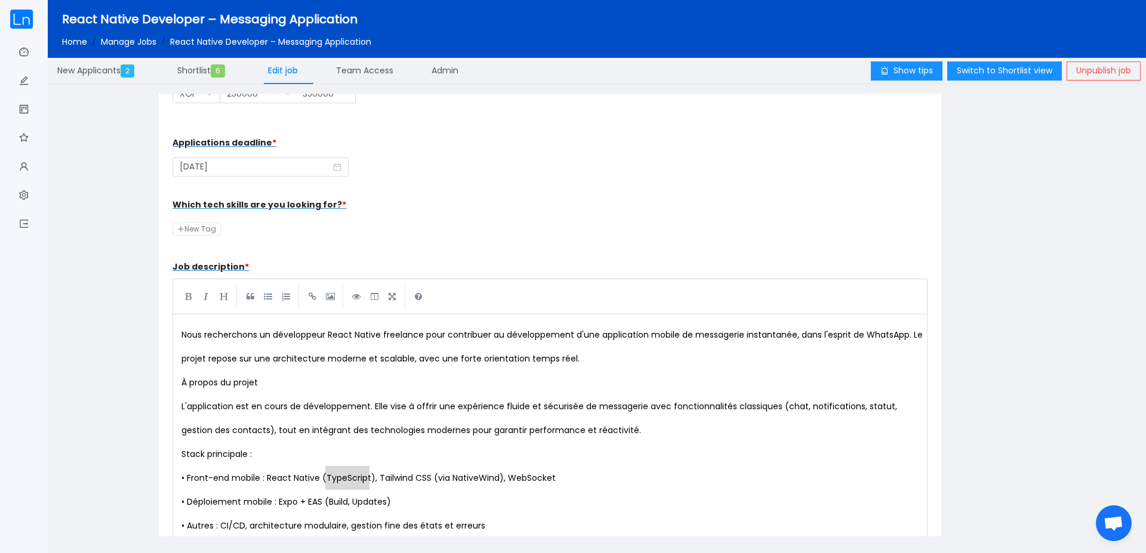
click at [203, 226] on span "New Tag" at bounding box center [196, 229] width 48 height 13
type input "TypeScript"
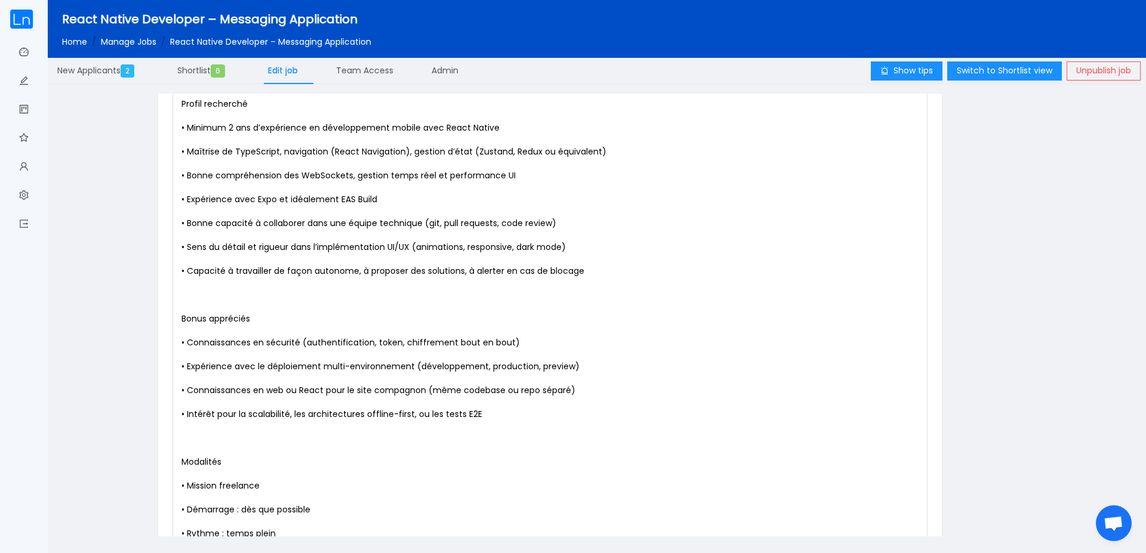
scroll to position [1237, 0]
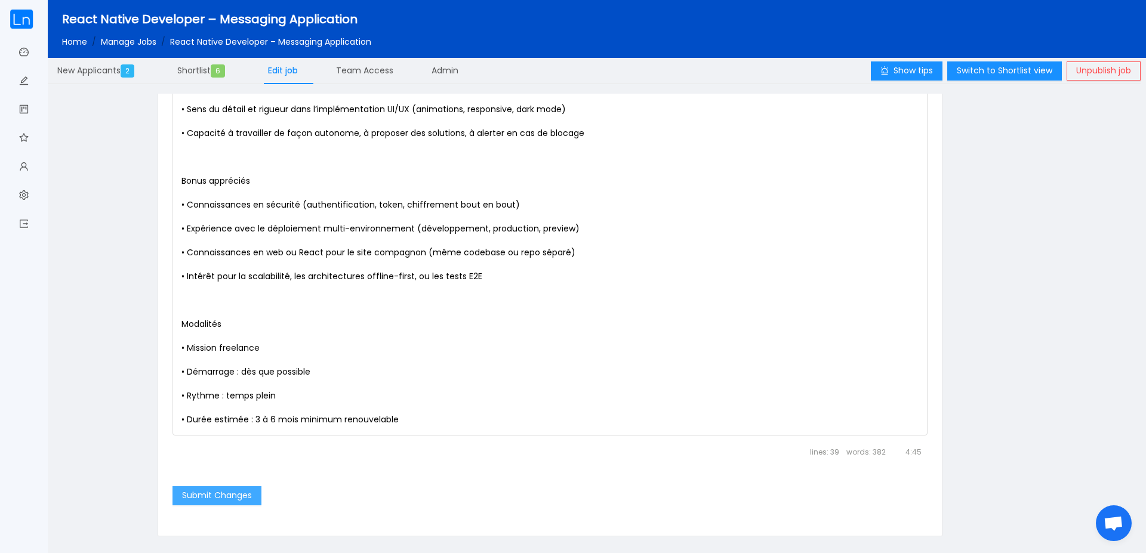
click at [208, 498] on button "Submit Changes" at bounding box center [216, 495] width 89 height 19
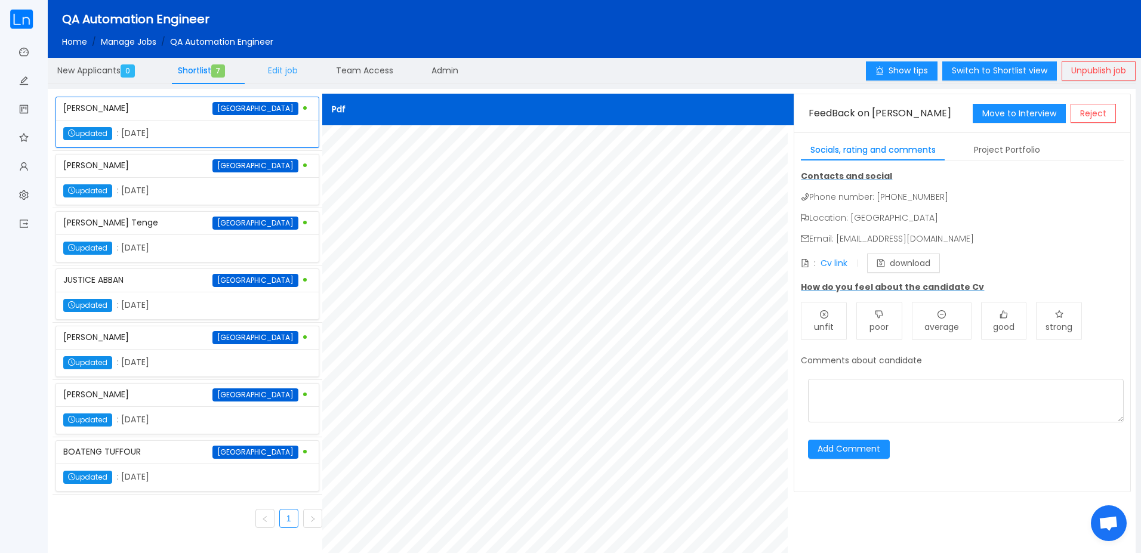
click at [298, 66] on span "Edit job" at bounding box center [283, 70] width 30 height 12
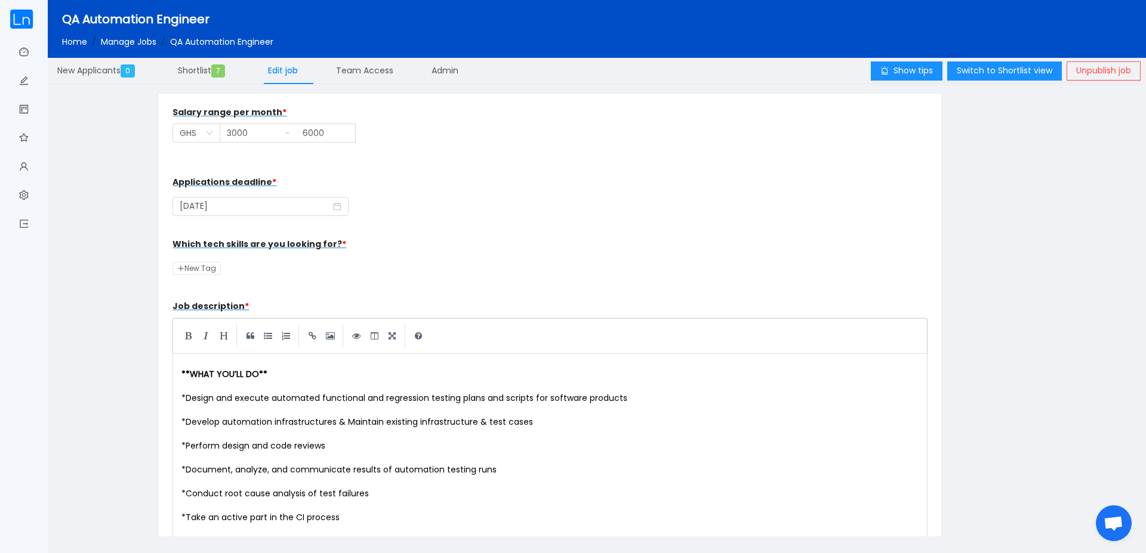
scroll to position [358, 0]
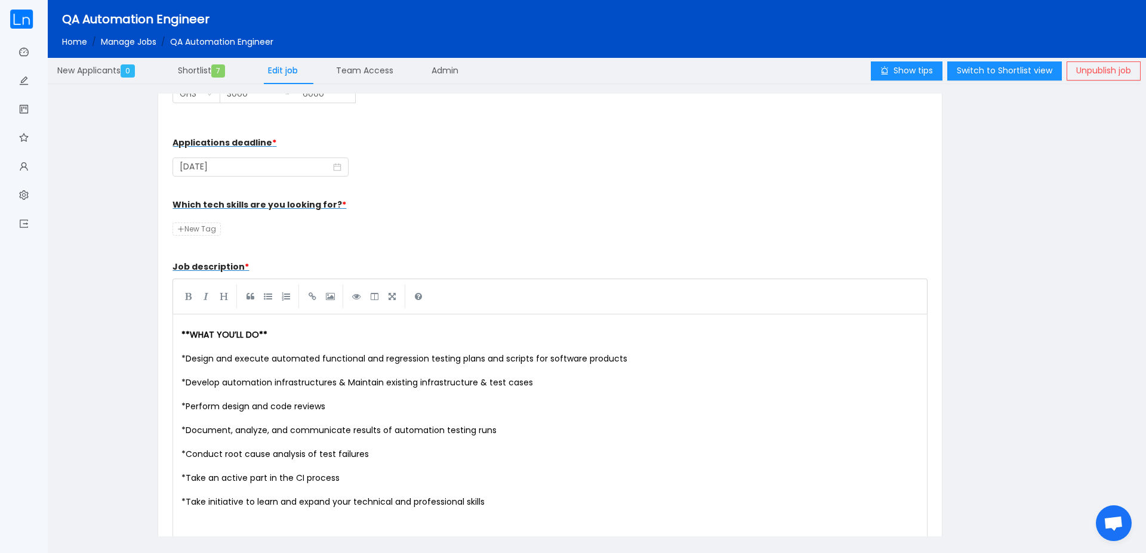
click at [202, 228] on span "New Tag" at bounding box center [196, 229] width 48 height 13
type input "tdd"
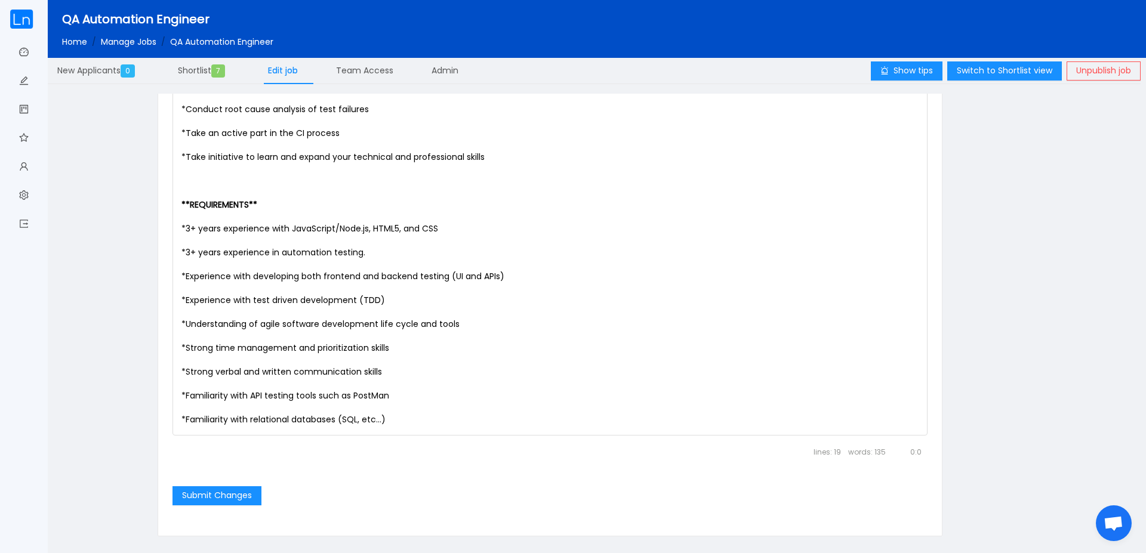
scroll to position [712, 0]
click at [201, 500] on button "Submit Changes" at bounding box center [216, 495] width 89 height 19
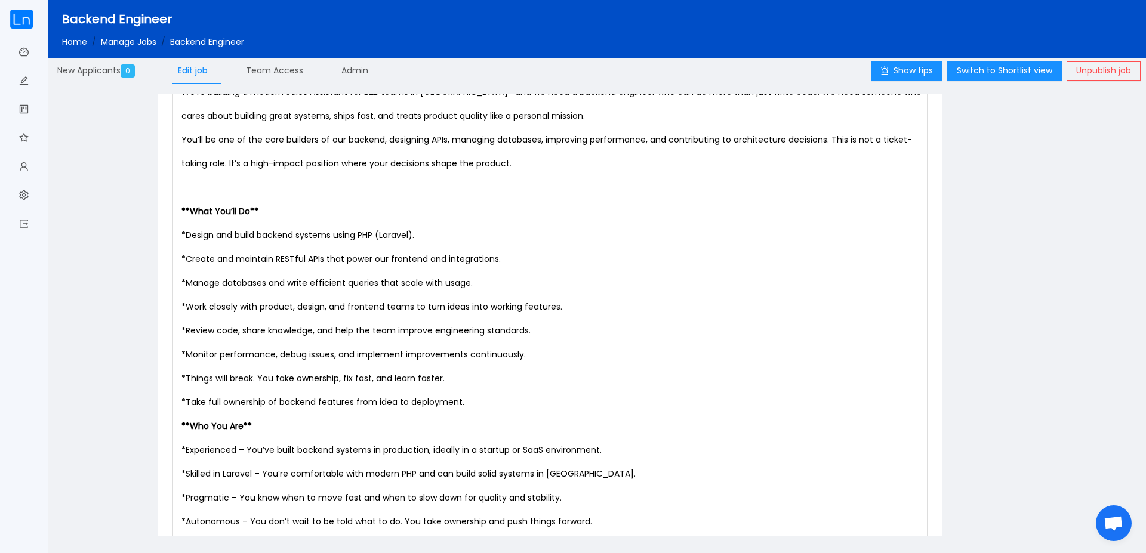
scroll to position [645, 0]
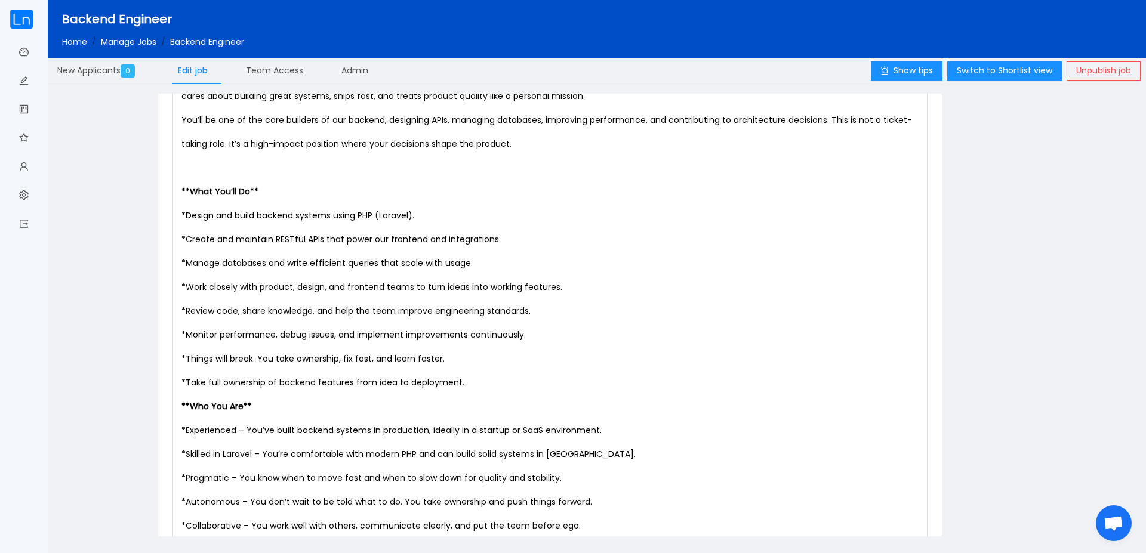
click at [390, 218] on span "Design and build backend systems using PHP (Laravel)." at bounding box center [300, 215] width 229 height 12
type textarea "Laravel"
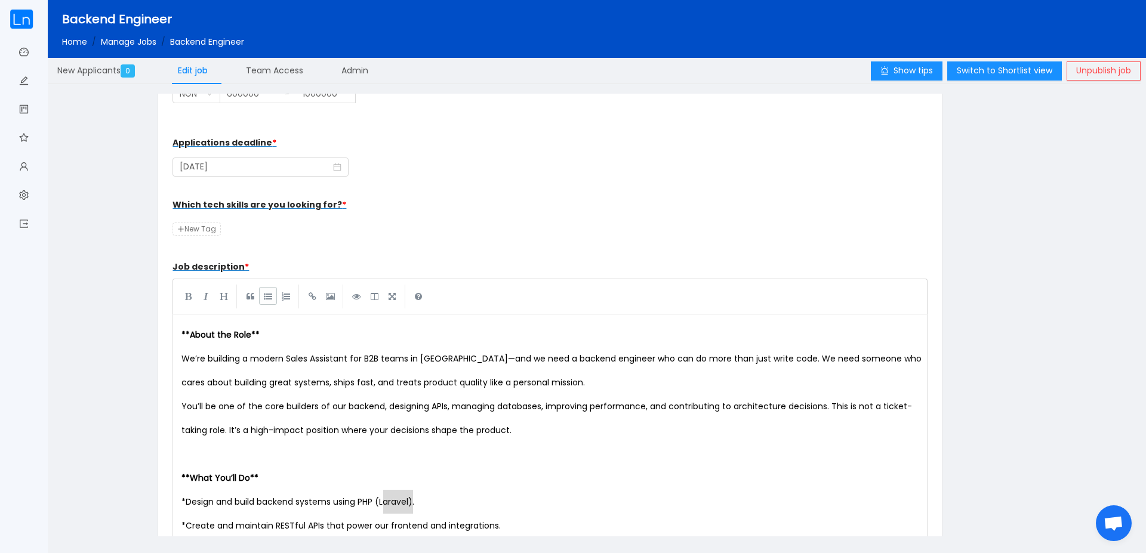
click at [211, 229] on span "New Tag" at bounding box center [196, 229] width 48 height 13
type input "Laravel"
click at [302, 242] on form "Job title * Backend Engineer Engagement type (fulltime, remote) * Select a opti…" at bounding box center [549, 361] width 754 height 1221
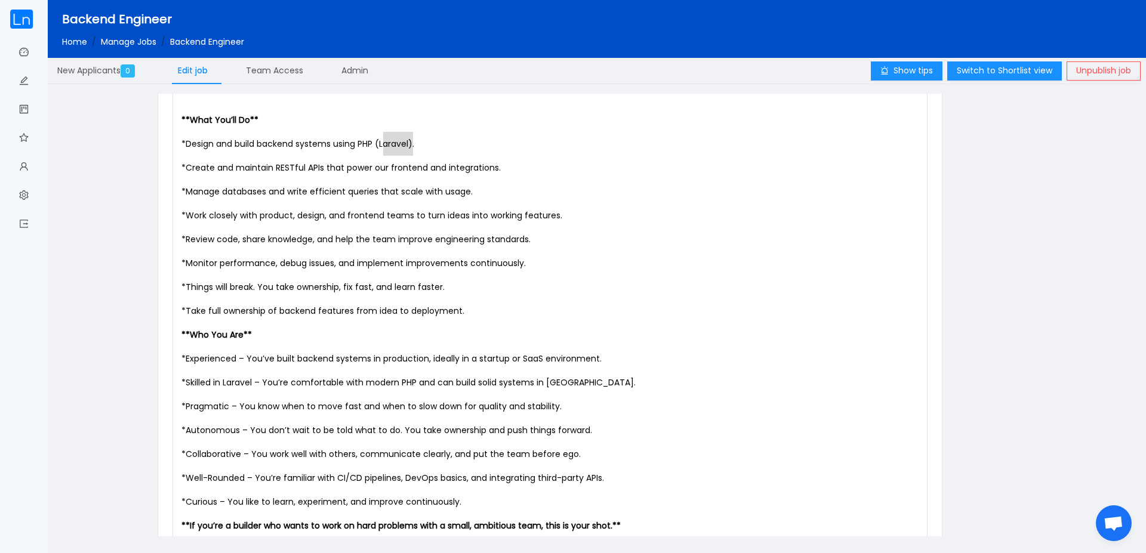
scroll to position [831, 0]
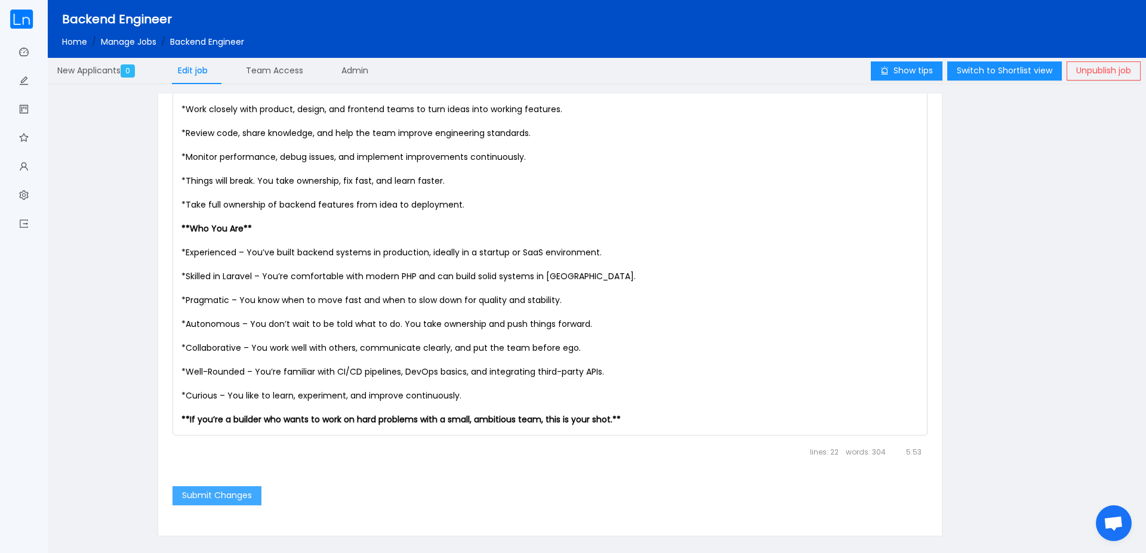
click at [210, 497] on button "Submit Changes" at bounding box center [216, 495] width 89 height 19
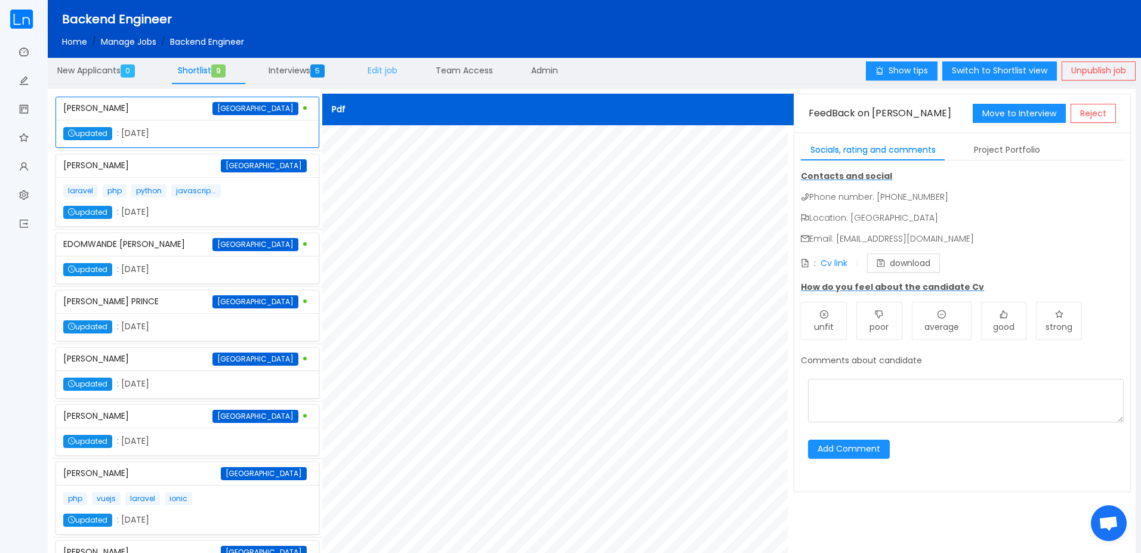
click at [378, 67] on span "Edit job" at bounding box center [383, 70] width 30 height 12
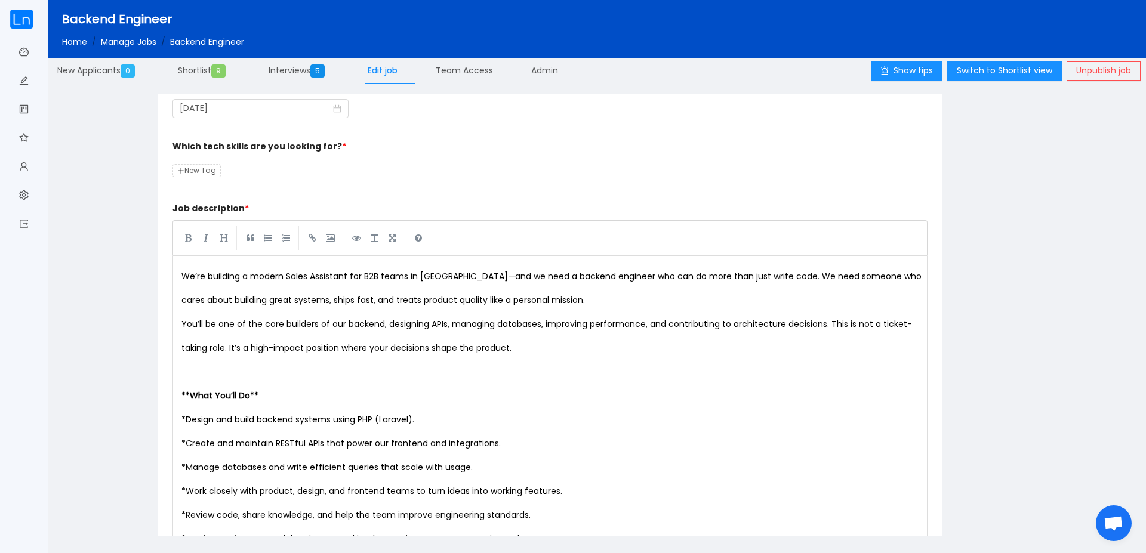
scroll to position [430, 0]
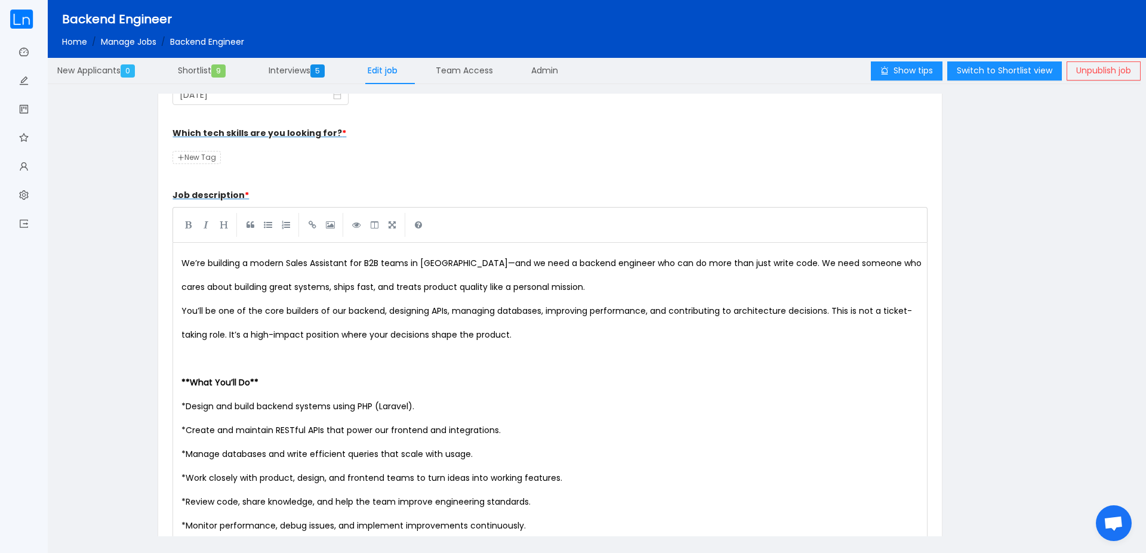
click at [395, 408] on div "We’re building a modern Sales Assistant for B2B teams in Africa—and we need a b…" at bounding box center [552, 525] width 746 height 549
type textarea "Laravel"
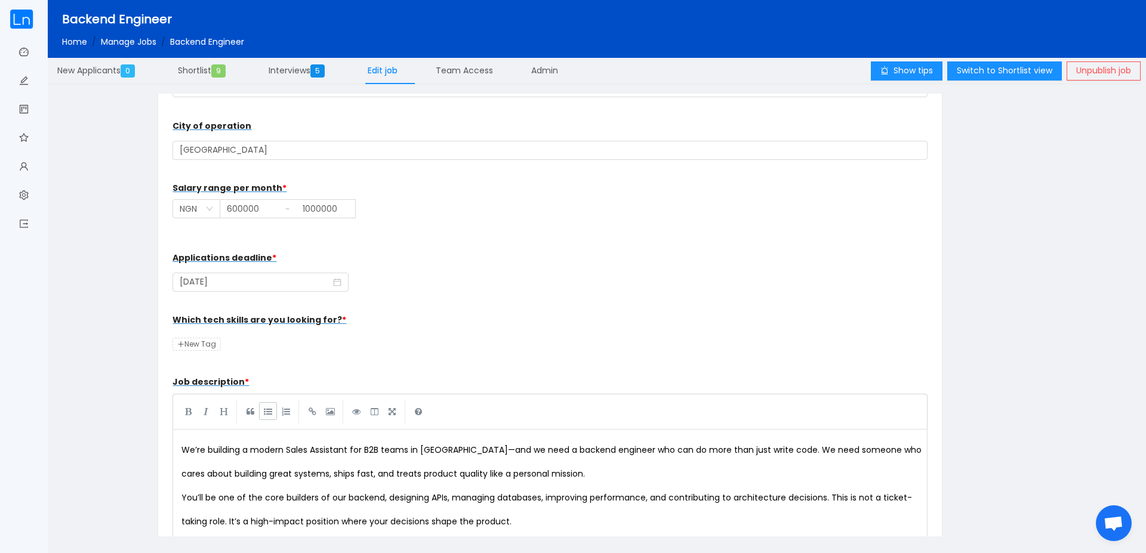
scroll to position [215, 0]
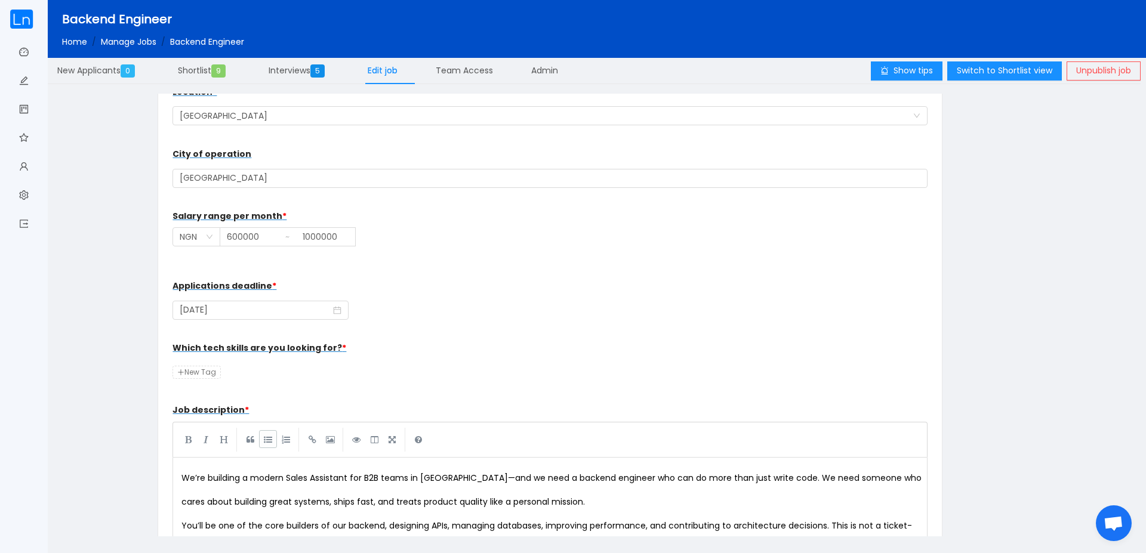
click at [205, 372] on span "New Tag" at bounding box center [196, 372] width 48 height 13
type input "Laravel"
click at [153, 380] on div "Job title * Backend Engineer Engagement type (fulltime, remote) * Select a opti…" at bounding box center [550, 499] width 794 height 1241
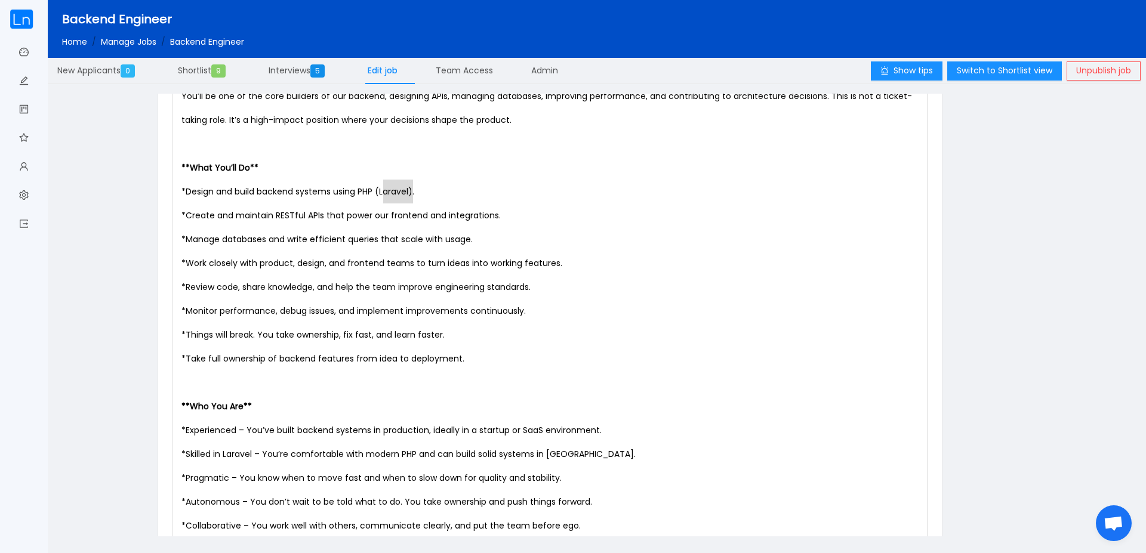
scroll to position [807, 0]
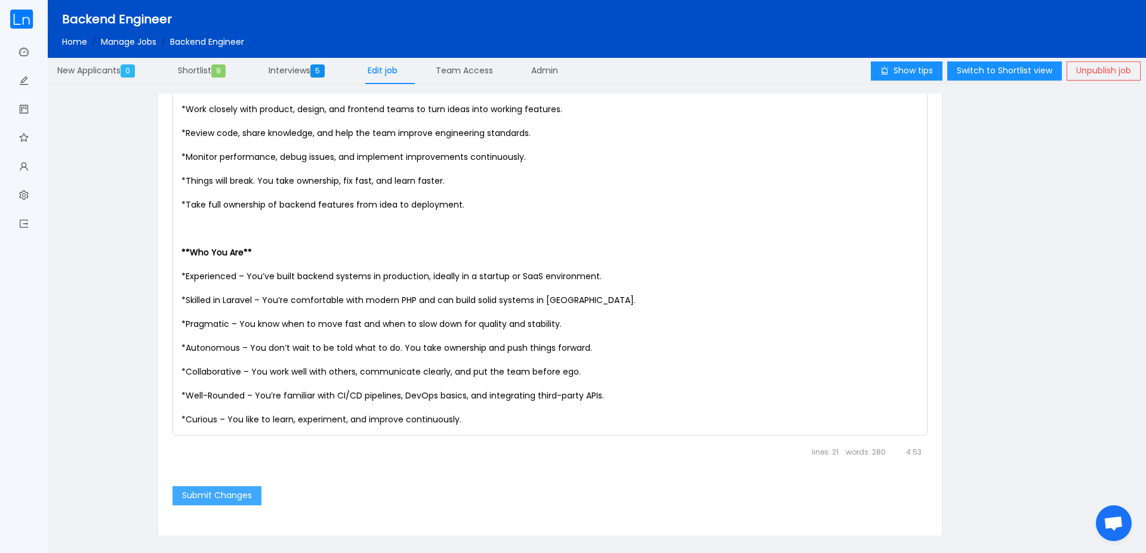
click at [213, 498] on button "Submit Changes" at bounding box center [216, 495] width 89 height 19
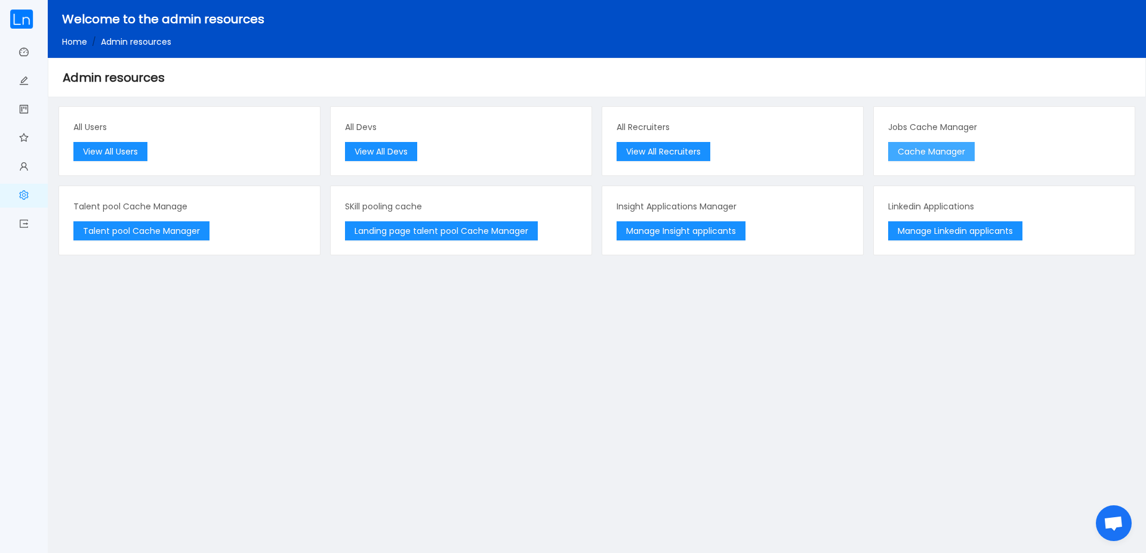
click at [914, 153] on button "Cache Manager" at bounding box center [931, 151] width 87 height 19
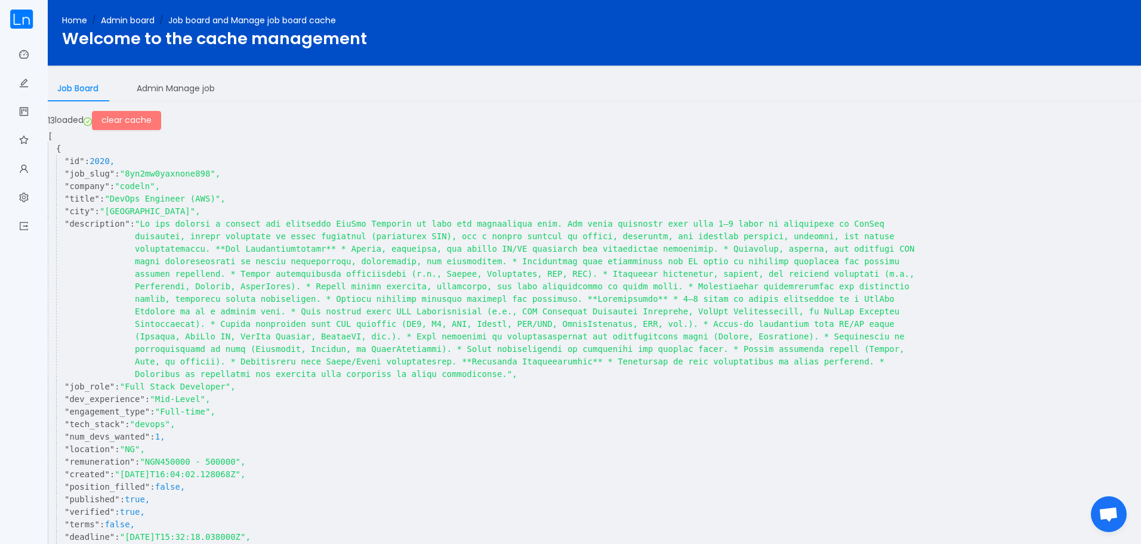
click at [138, 115] on button "clear cache" at bounding box center [126, 120] width 69 height 19
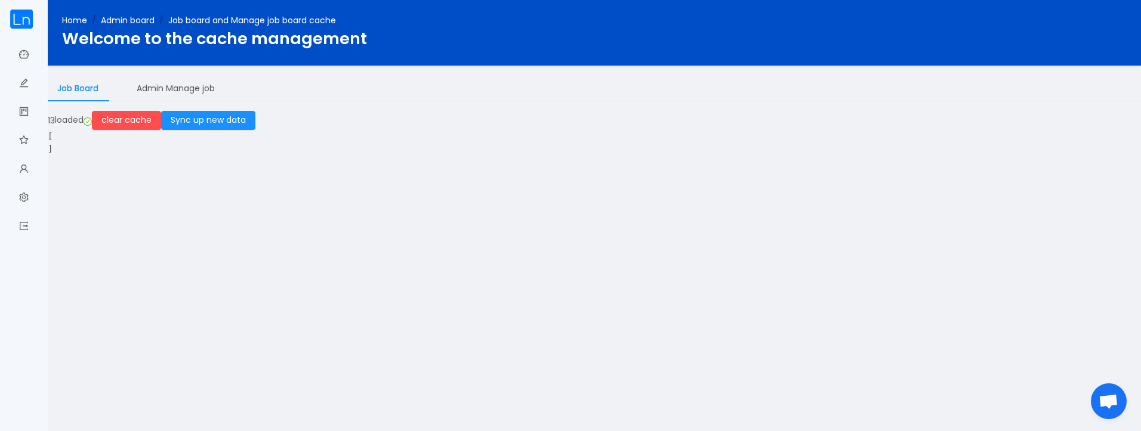
click at [336, 88] on div "Job Board Admin Manage job" at bounding box center [594, 88] width 1093 height 27
click at [230, 121] on button "Sync up new data" at bounding box center [208, 120] width 94 height 19
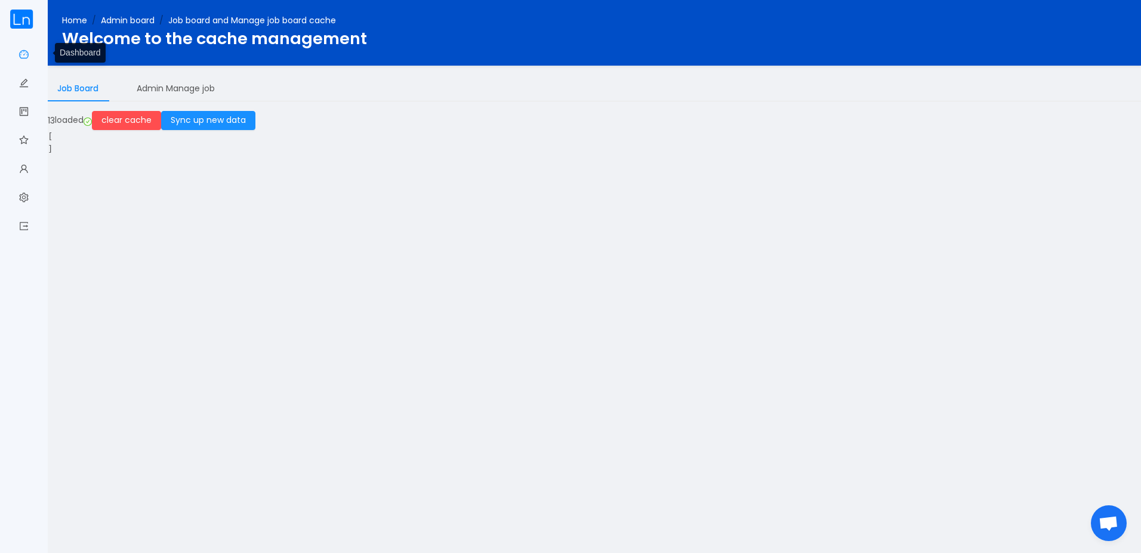
click at [20, 51] on link "Dashboard" at bounding box center [24, 53] width 10 height 25
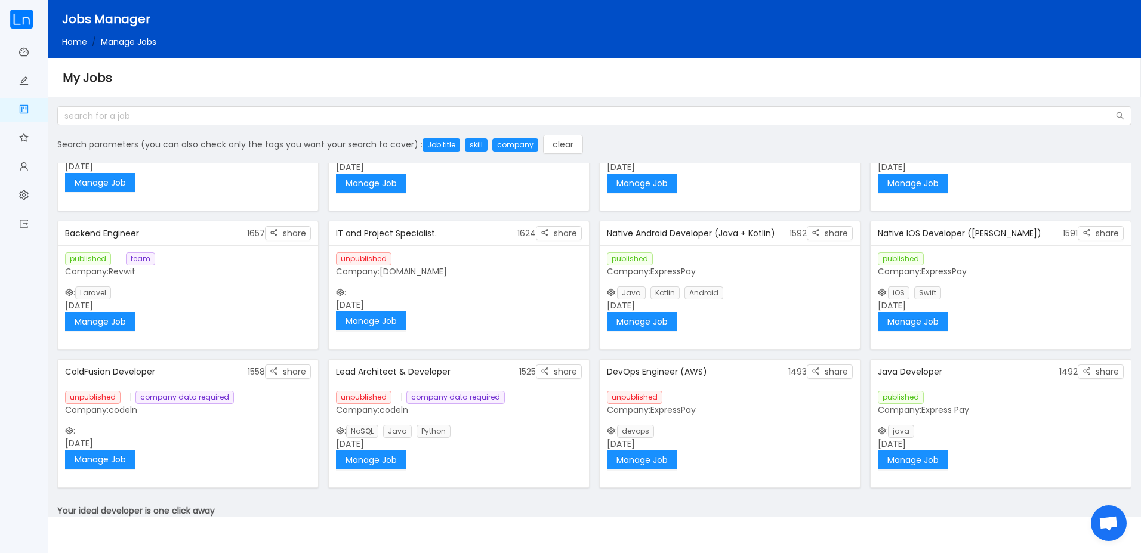
scroll to position [399, 0]
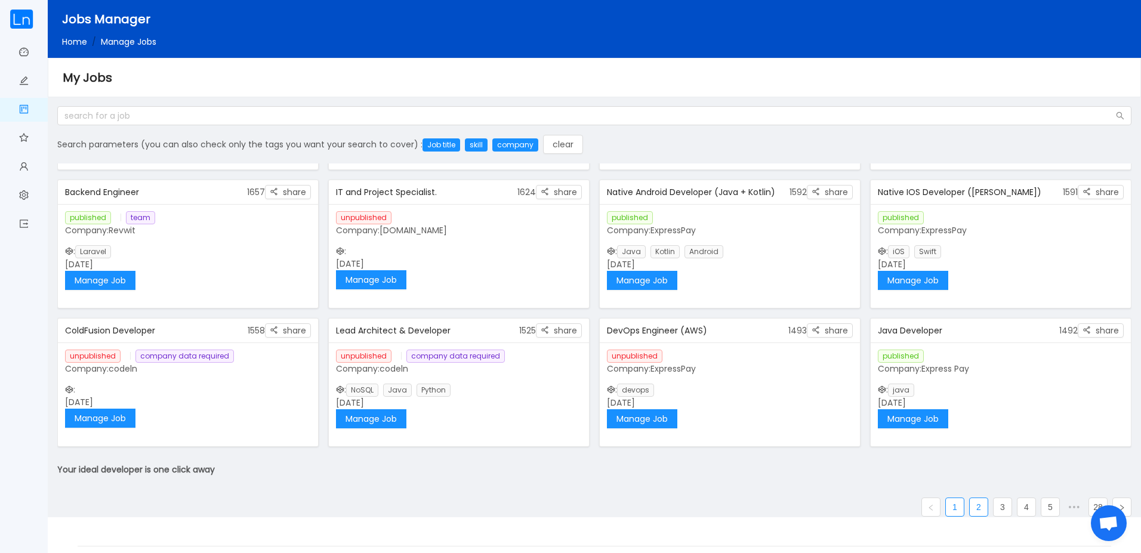
click at [979, 507] on link "2" at bounding box center [979, 507] width 18 height 18
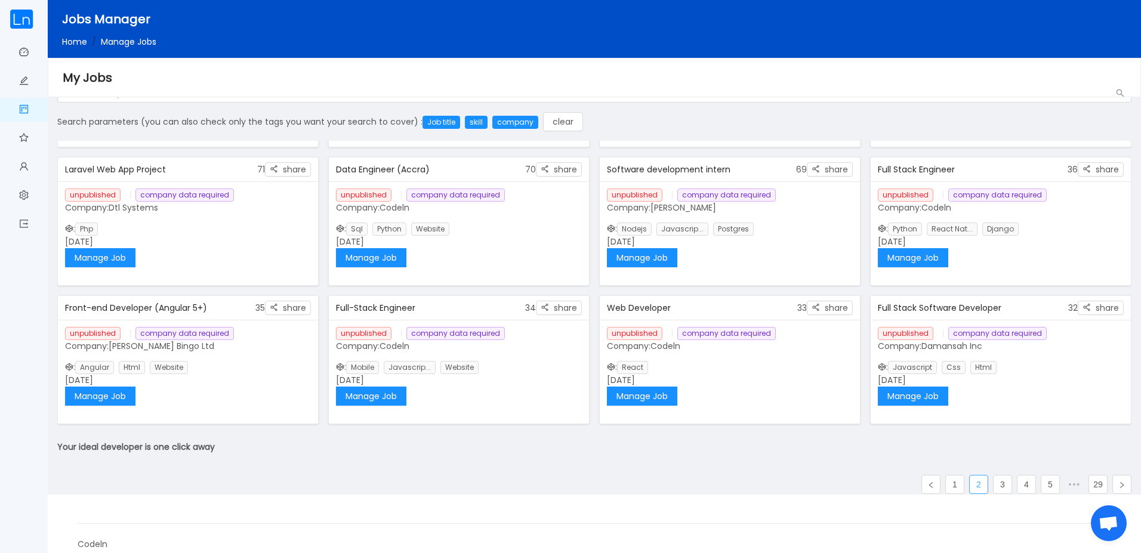
scroll to position [35, 0]
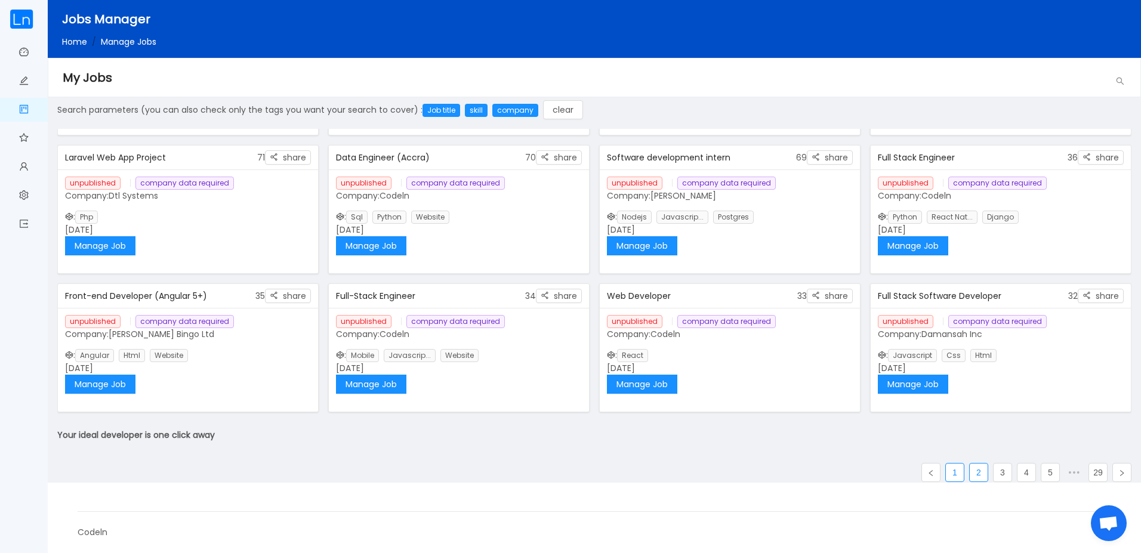
click at [946, 471] on link "1" at bounding box center [955, 473] width 18 height 18
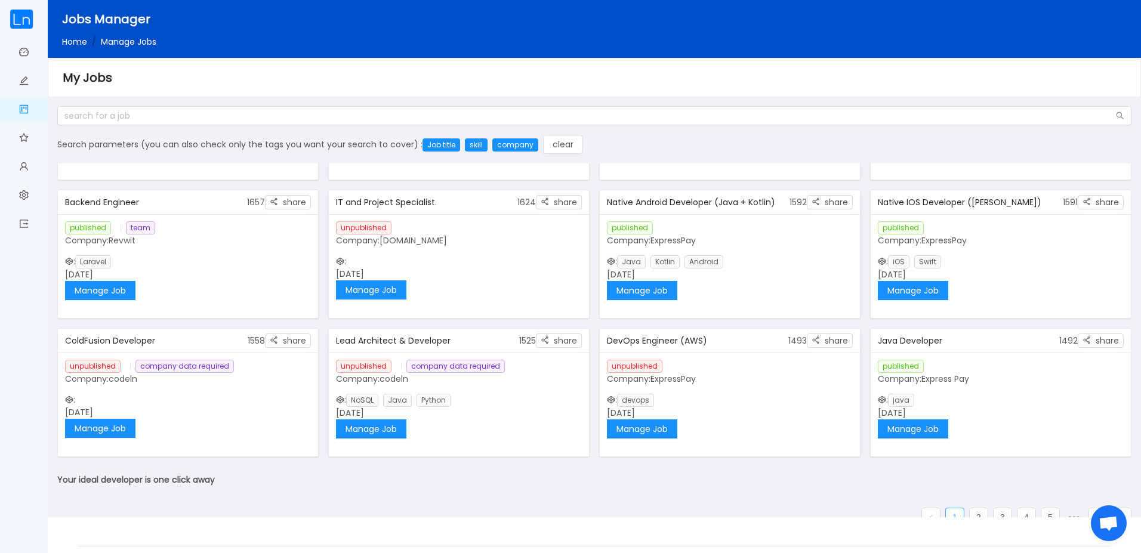
scroll to position [399, 0]
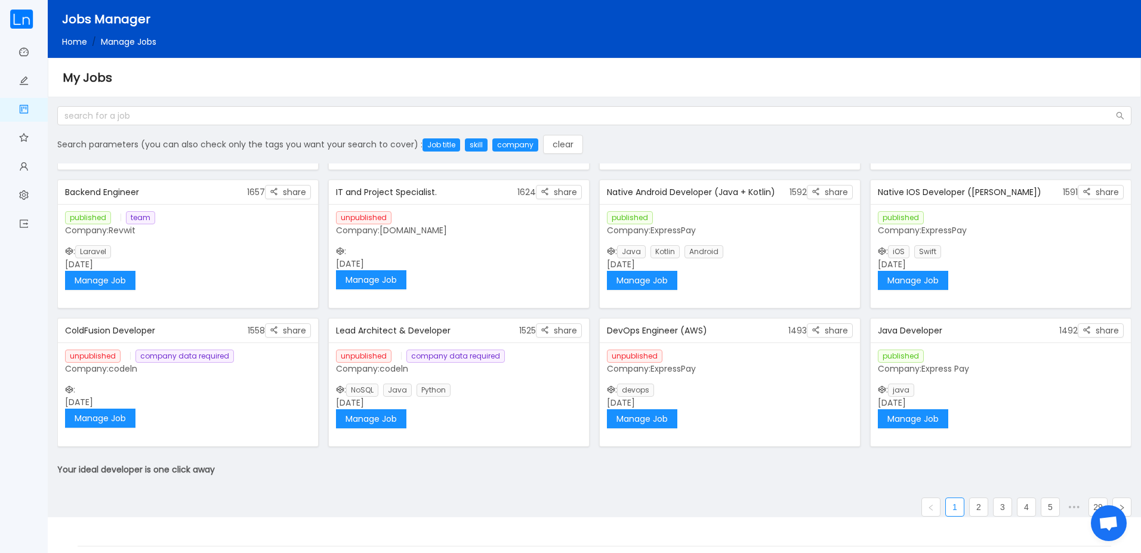
click at [872, 84] on div "My Jobs" at bounding box center [594, 77] width 1063 height 19
click at [970, 508] on link "2" at bounding box center [979, 507] width 18 height 18
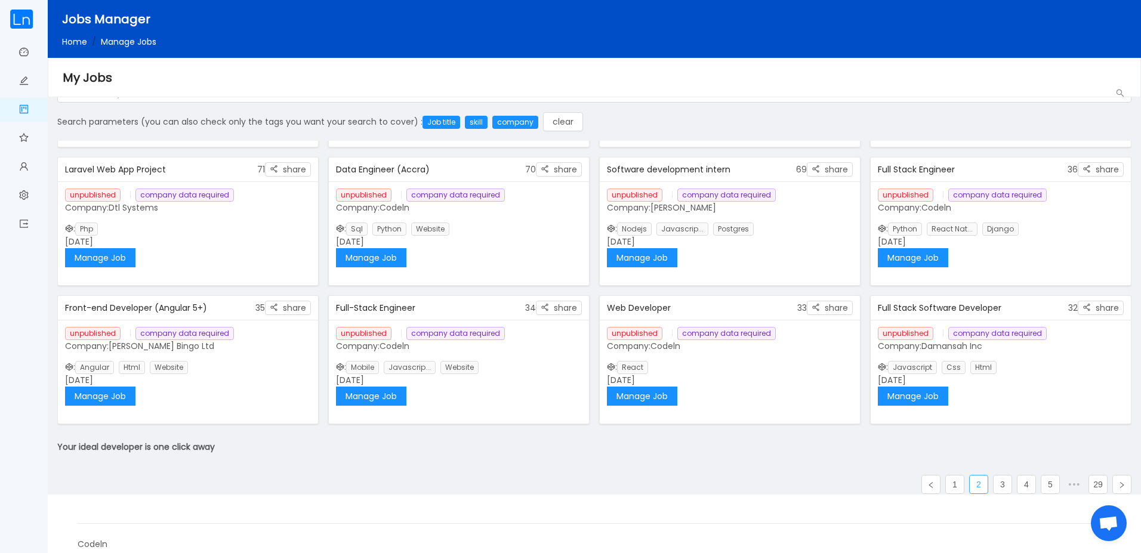
scroll to position [35, 0]
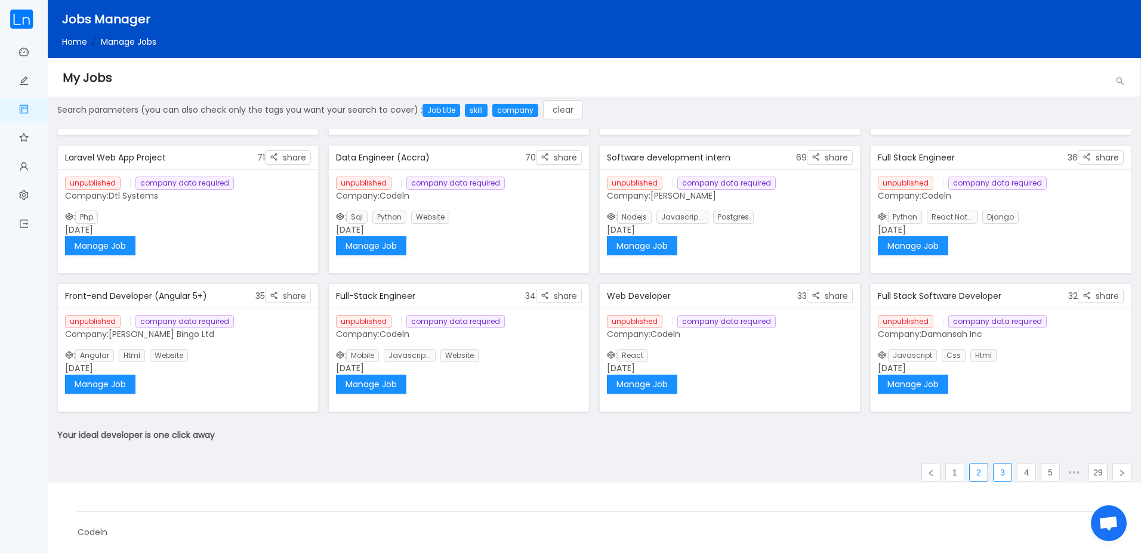
click at [994, 473] on link "3" at bounding box center [1003, 473] width 18 height 18
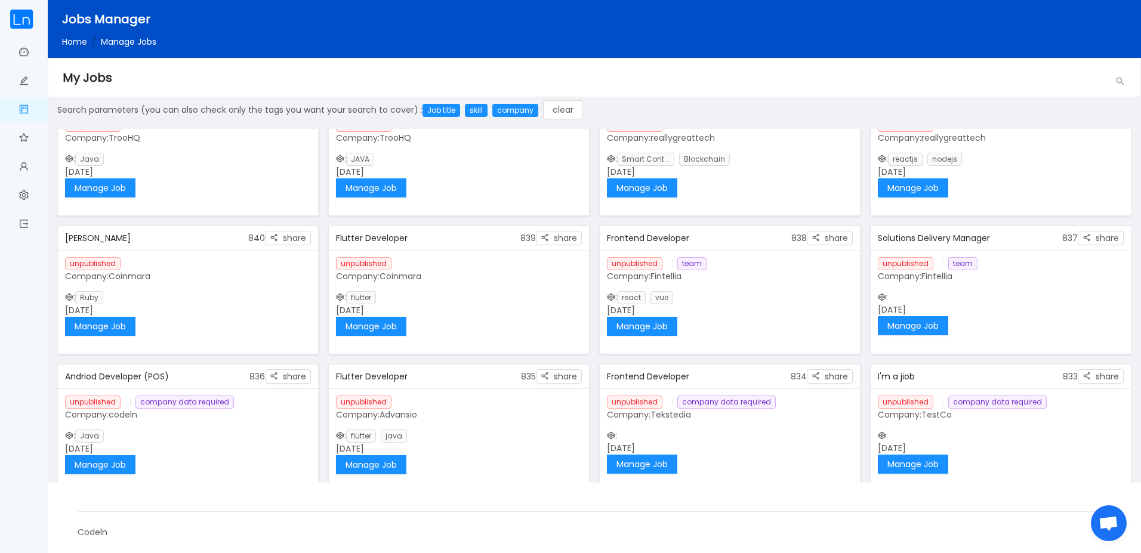
scroll to position [399, 0]
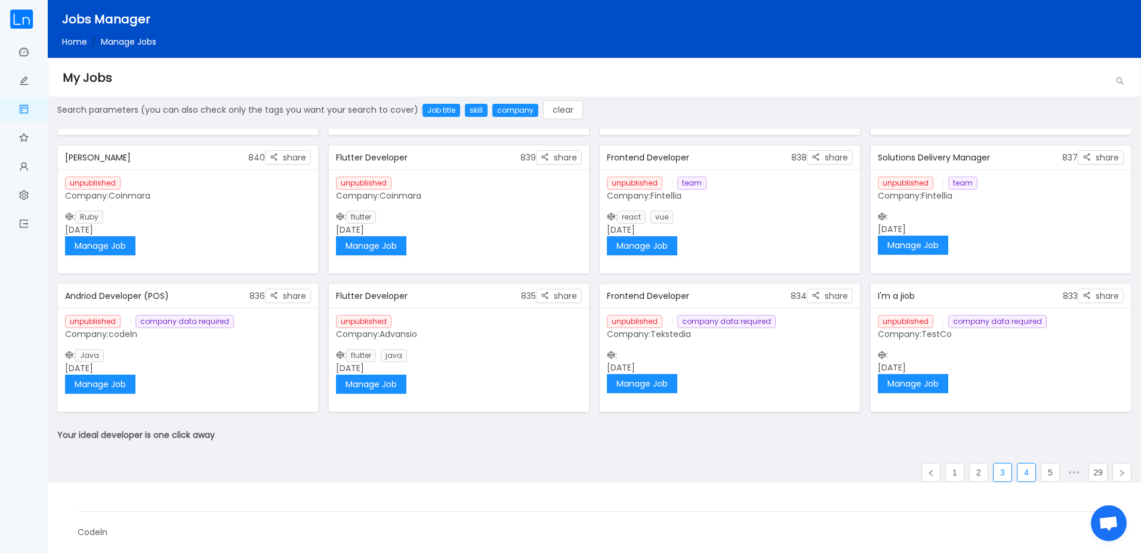
click at [1027, 473] on link "4" at bounding box center [1027, 473] width 18 height 18
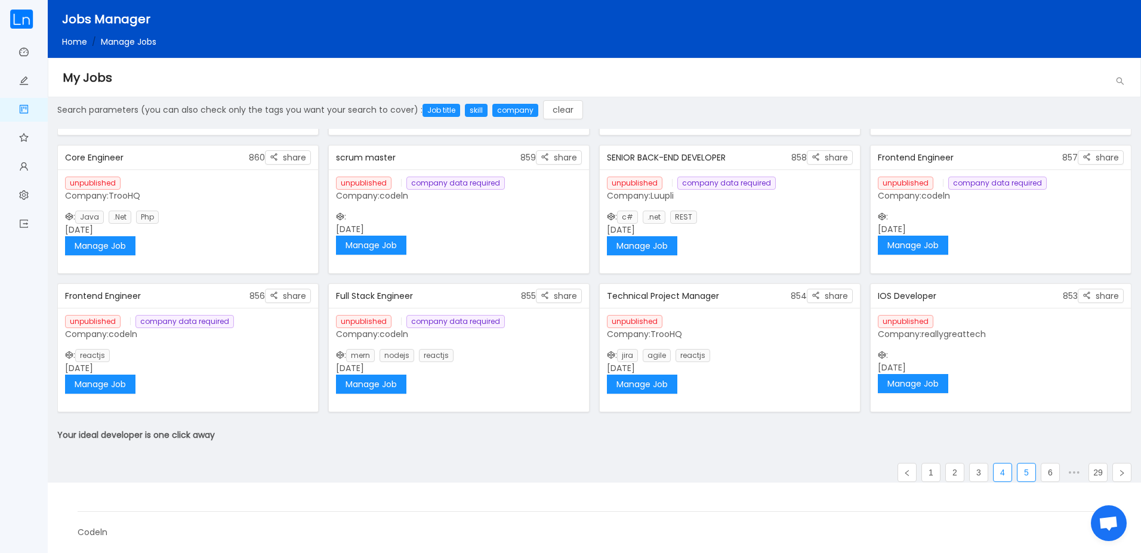
click at [1025, 475] on link "5" at bounding box center [1027, 473] width 18 height 18
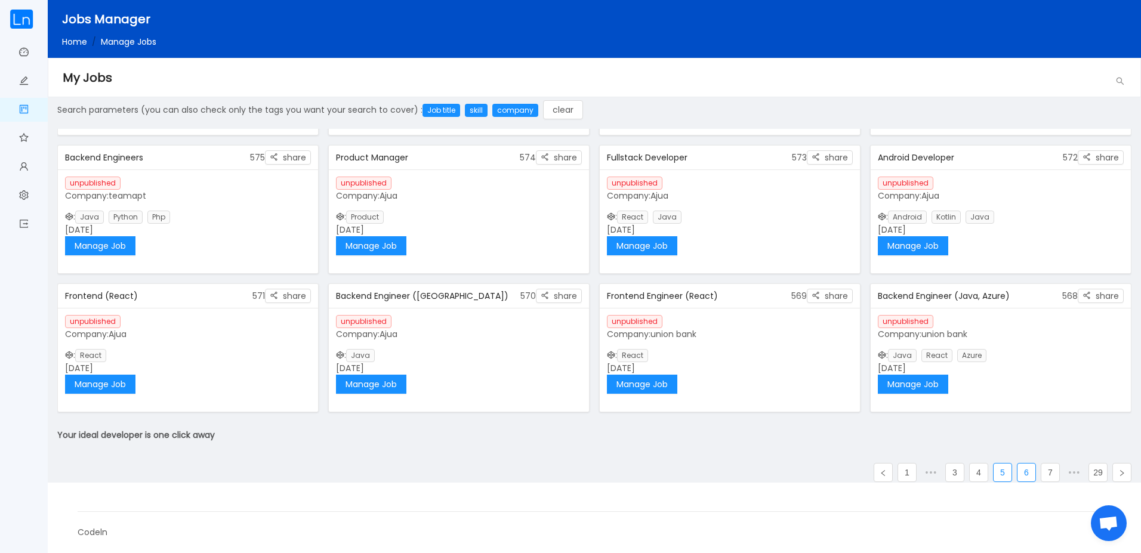
click at [1018, 473] on link "6" at bounding box center [1027, 473] width 18 height 18
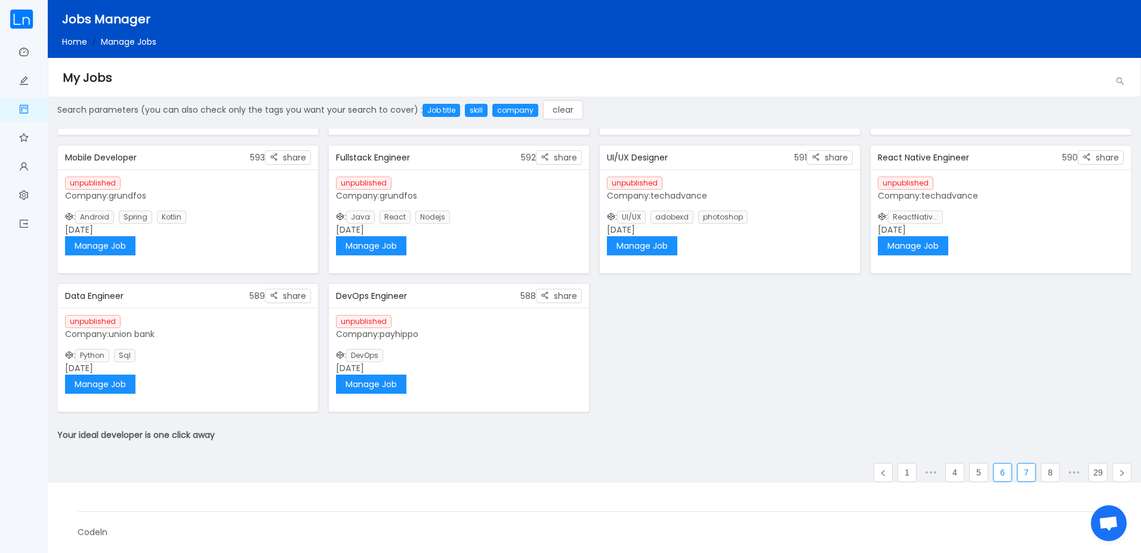
click at [1020, 472] on link "7" at bounding box center [1027, 473] width 18 height 18
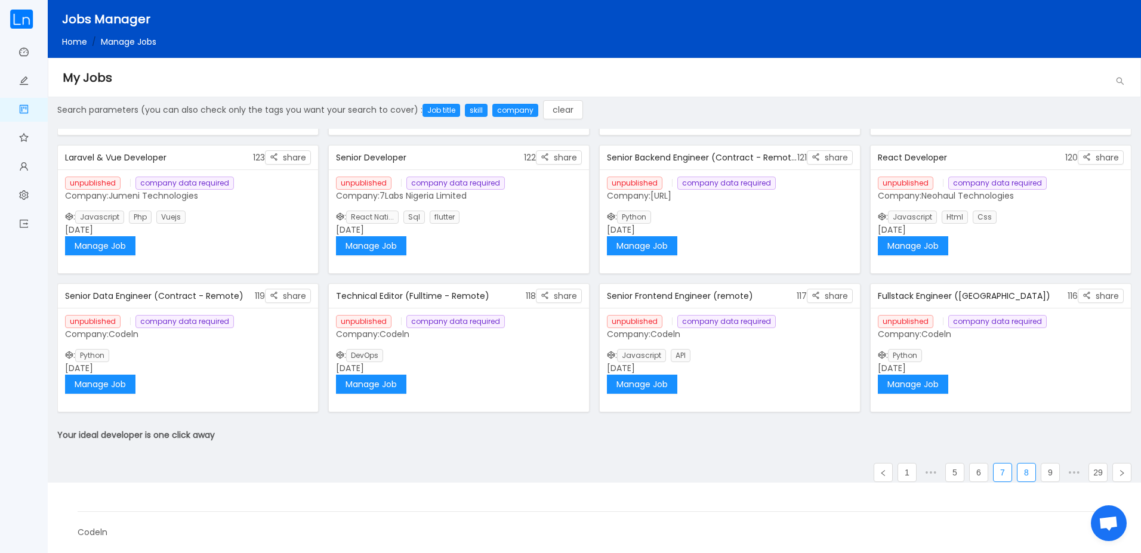
click at [1021, 472] on link "8" at bounding box center [1027, 473] width 18 height 18
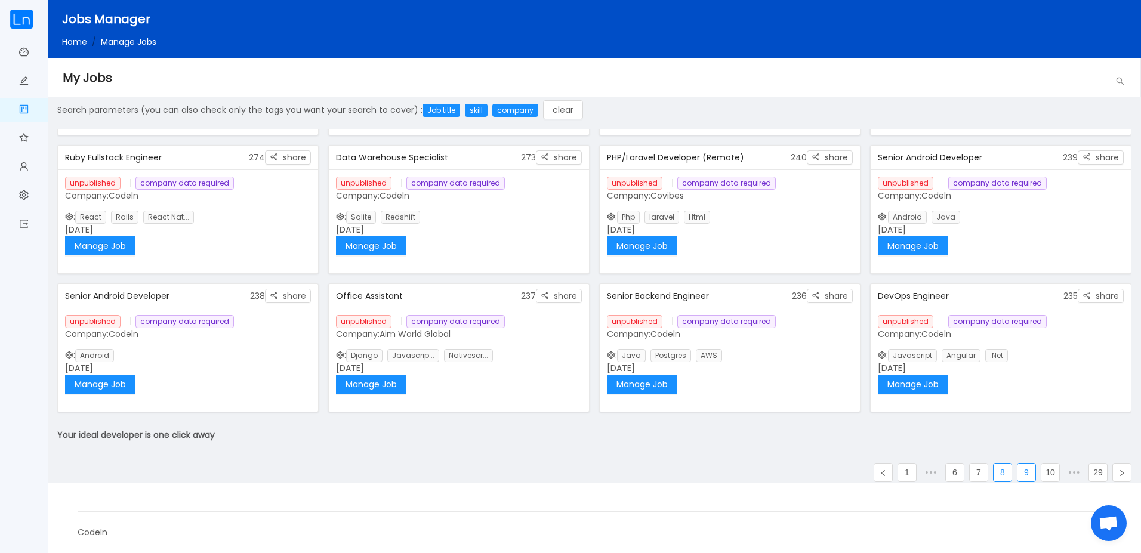
click at [1020, 473] on link "9" at bounding box center [1027, 473] width 18 height 18
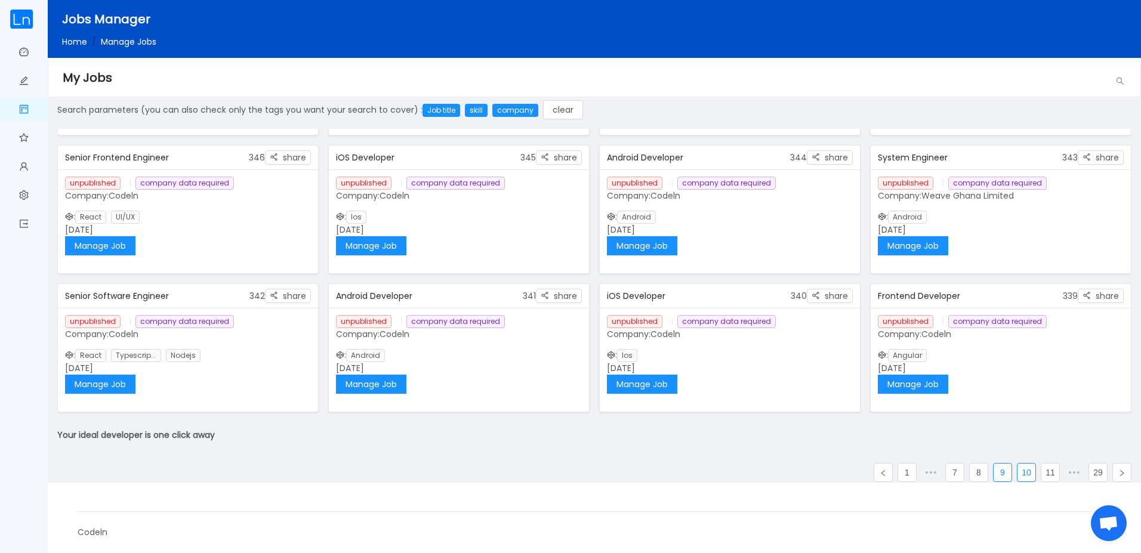
click at [1018, 477] on link "10" at bounding box center [1027, 473] width 18 height 18
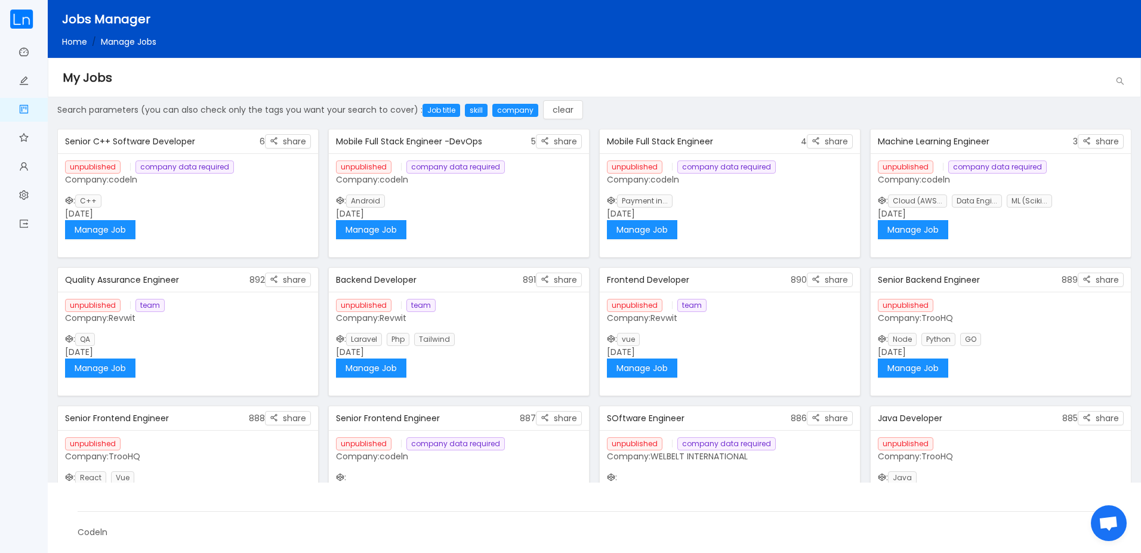
scroll to position [0, 0]
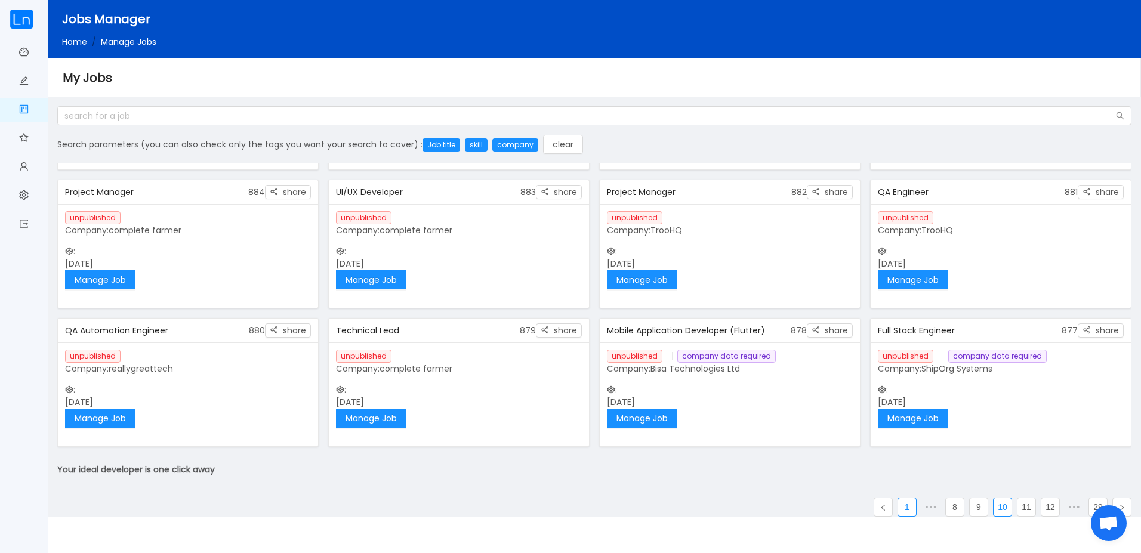
click at [904, 514] on link "1" at bounding box center [907, 507] width 18 height 18
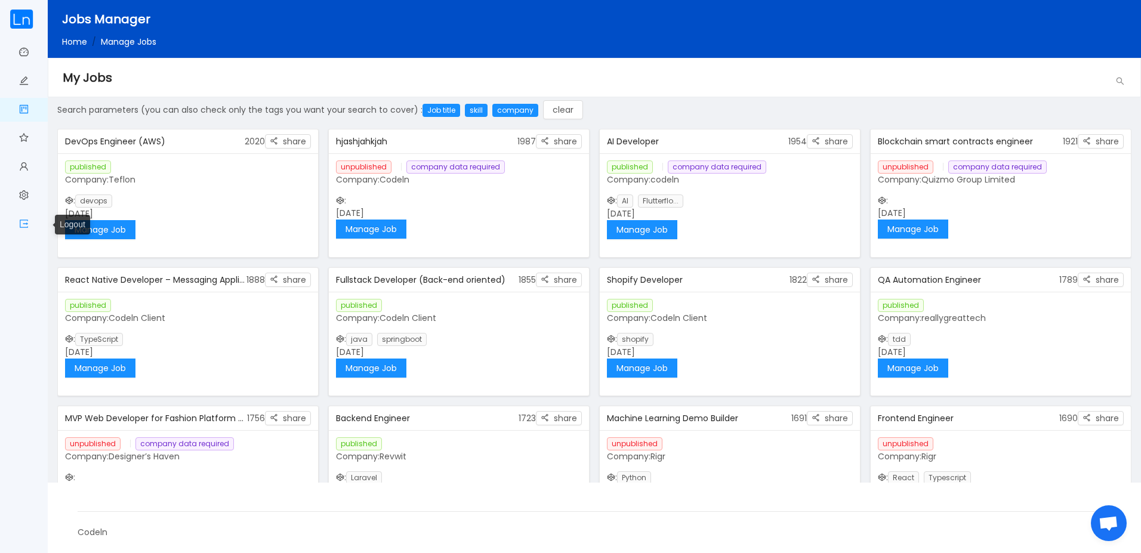
click at [23, 227] on link "Logout" at bounding box center [24, 224] width 10 height 25
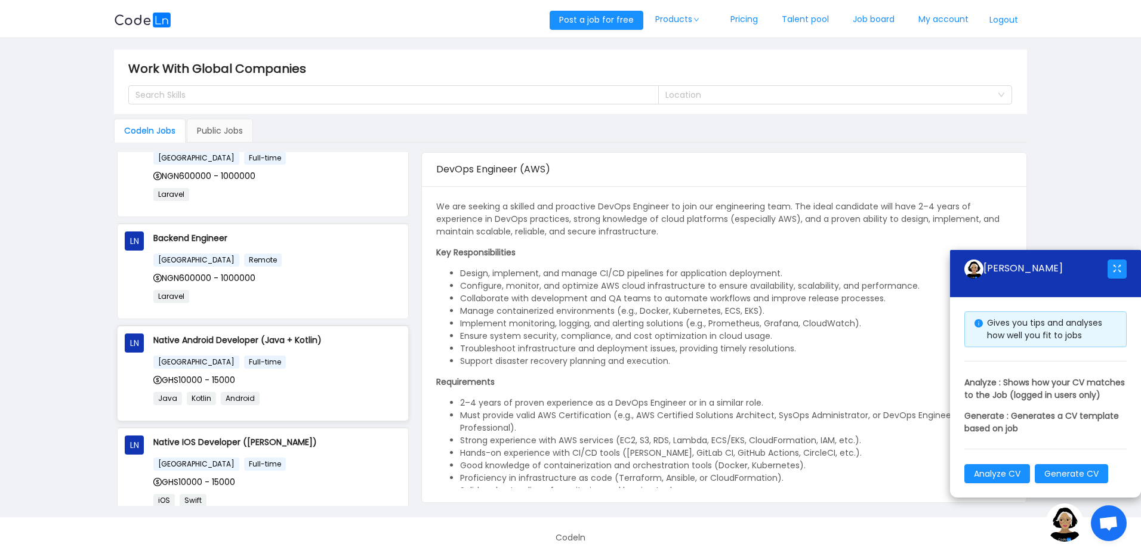
scroll to position [730, 0]
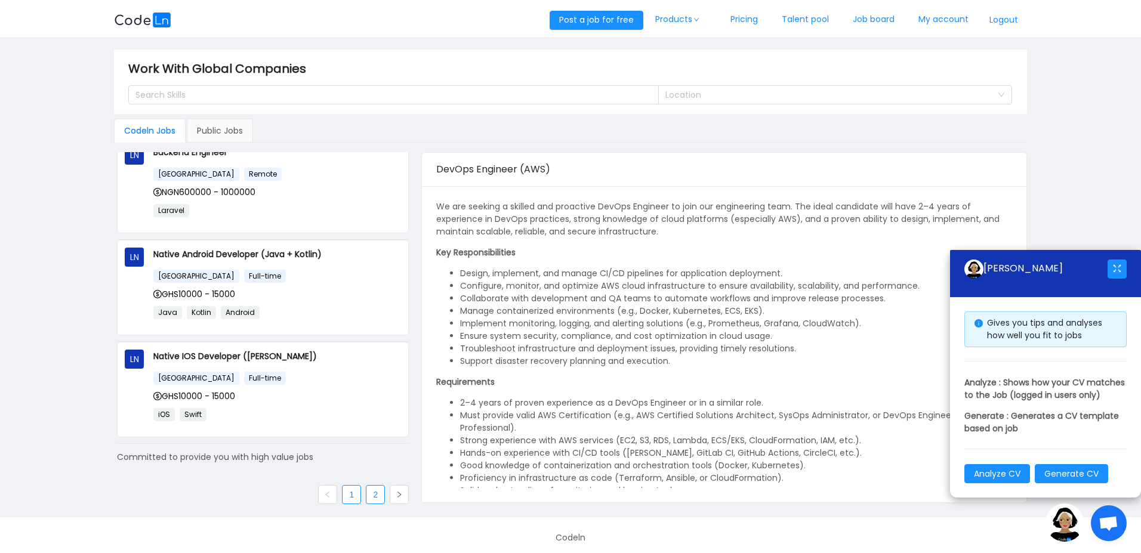
click at [371, 492] on link "2" at bounding box center [375, 495] width 18 height 18
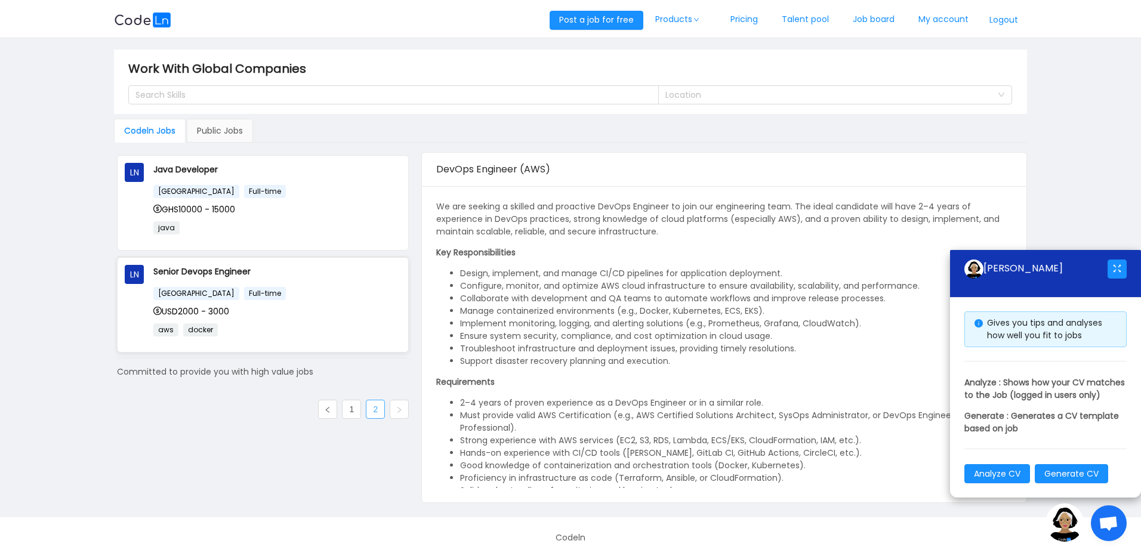
scroll to position [0, 0]
click at [346, 414] on link "1" at bounding box center [352, 409] width 18 height 18
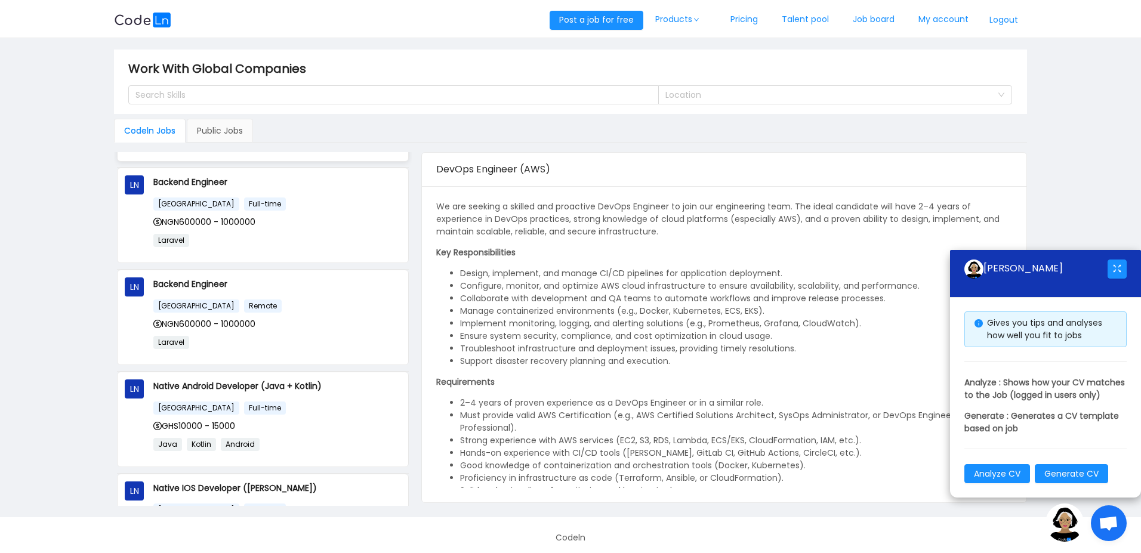
scroll to position [730, 0]
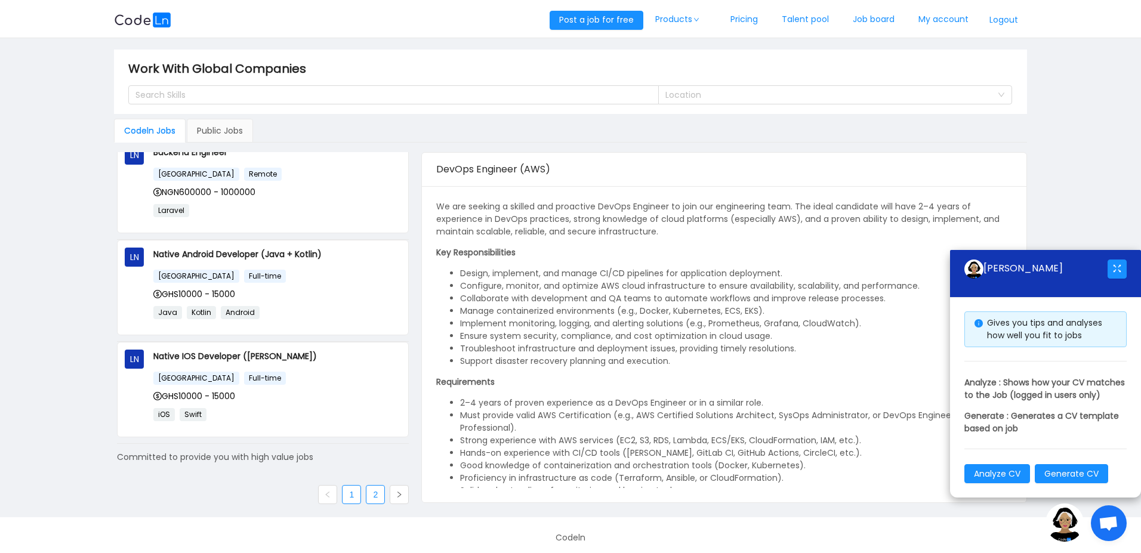
click at [373, 492] on link "2" at bounding box center [375, 495] width 18 height 18
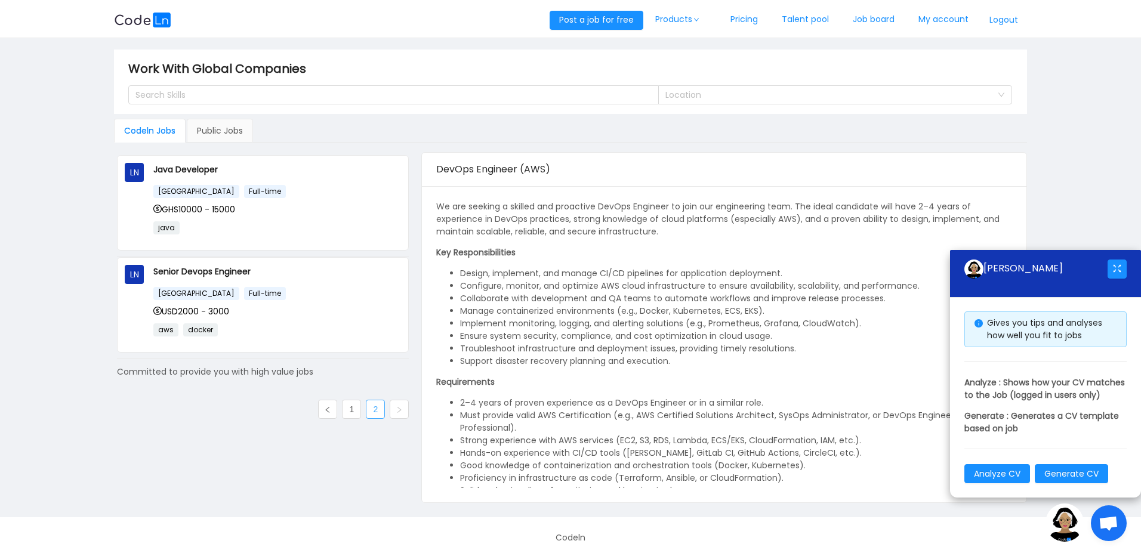
scroll to position [0, 0]
click at [353, 412] on link "1" at bounding box center [352, 409] width 18 height 18
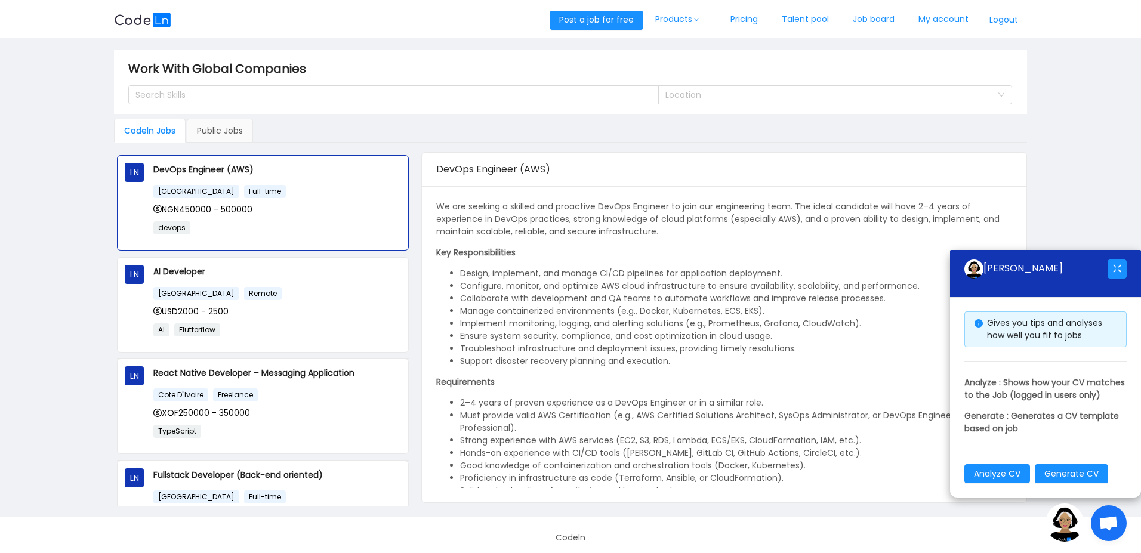
click at [1058, 519] on img at bounding box center [1065, 523] width 38 height 38
